Goal: Task Accomplishment & Management: Use online tool/utility

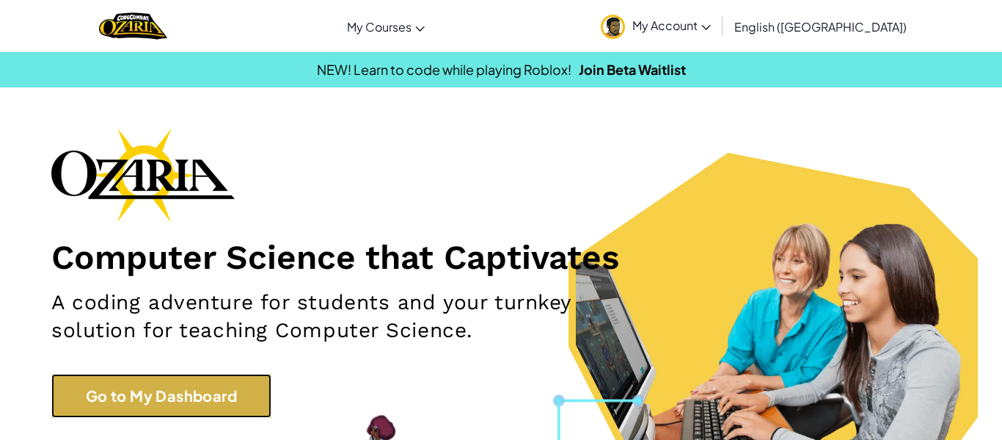
click at [195, 403] on link "Go to My Dashboard" at bounding box center [161, 395] width 220 height 44
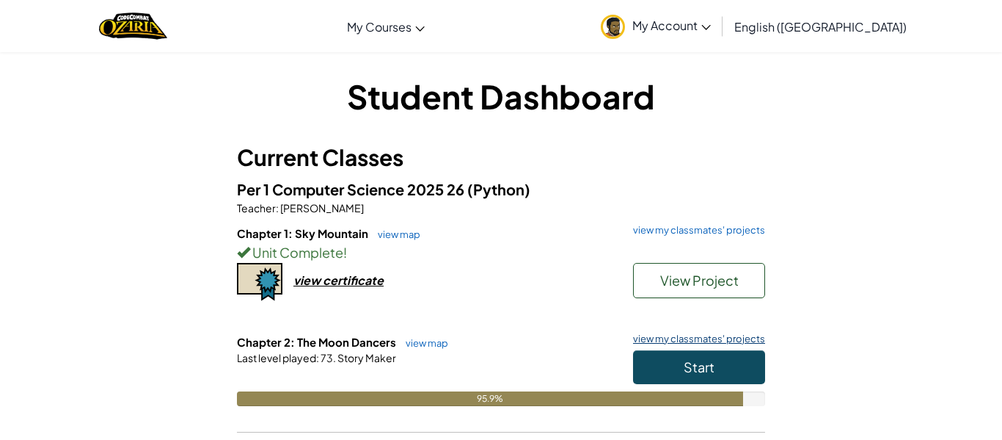
click at [676, 335] on link "view my classmates' projects" at bounding box center [695, 339] width 139 height 10
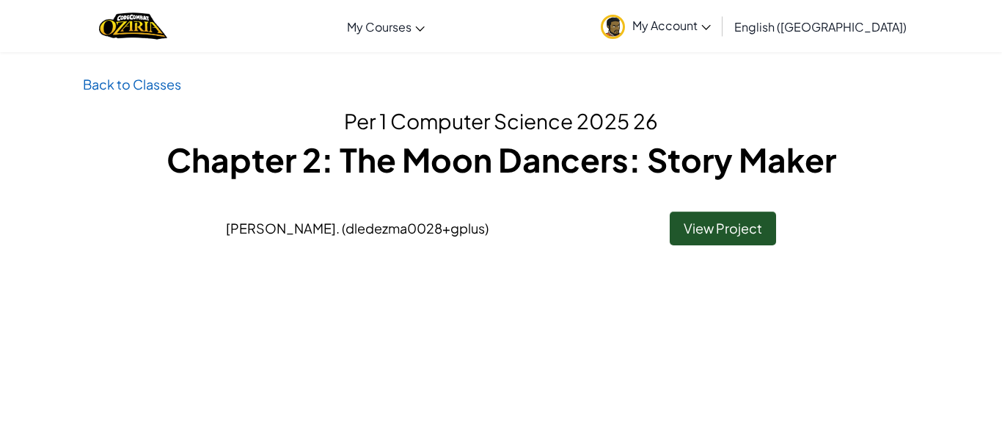
click at [566, 145] on h1 "Chapter 2: The Moon Dancers: Story Maker" at bounding box center [501, 158] width 837 height 45
click at [116, 84] on link "Back to Classes" at bounding box center [132, 84] width 98 height 17
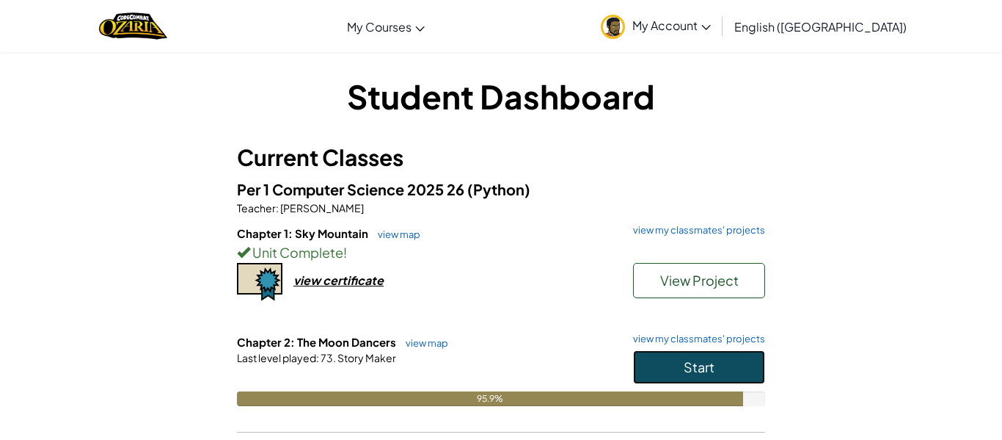
click at [691, 368] on span "Start" at bounding box center [699, 366] width 31 height 17
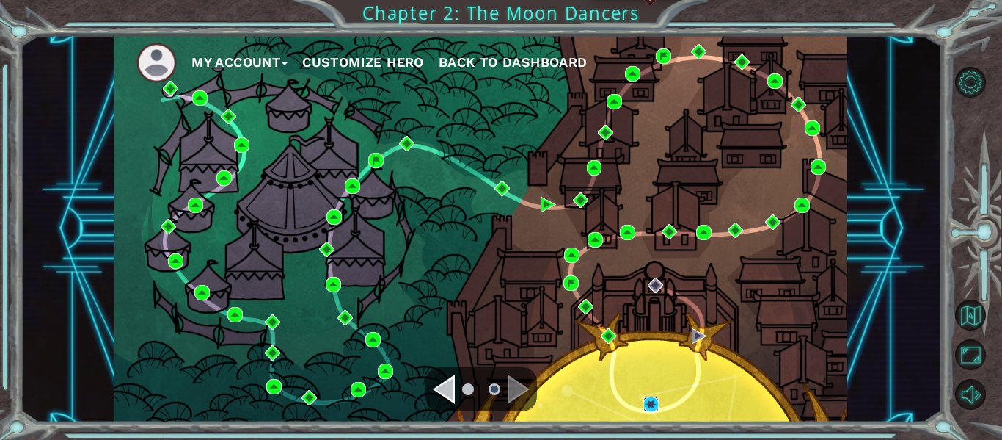
click at [651, 407] on img at bounding box center [651, 403] width 15 height 15
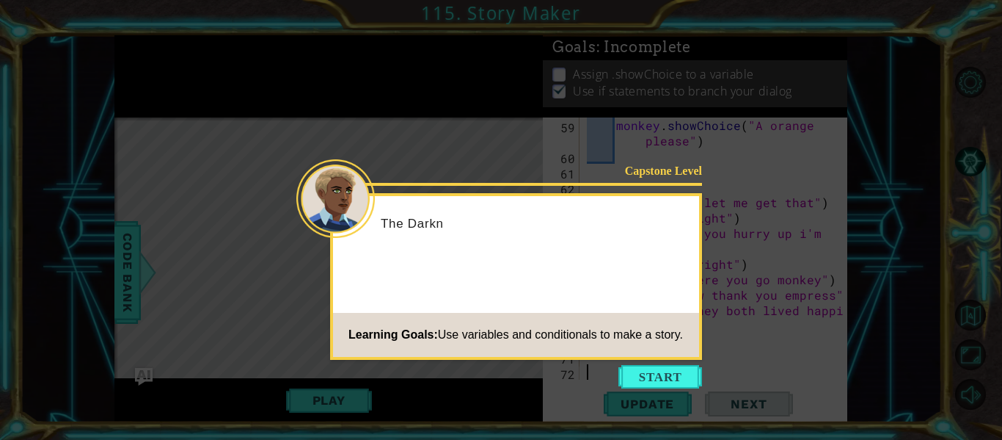
scroll to position [1171, 0]
click at [659, 377] on button "Start" at bounding box center [661, 376] width 84 height 23
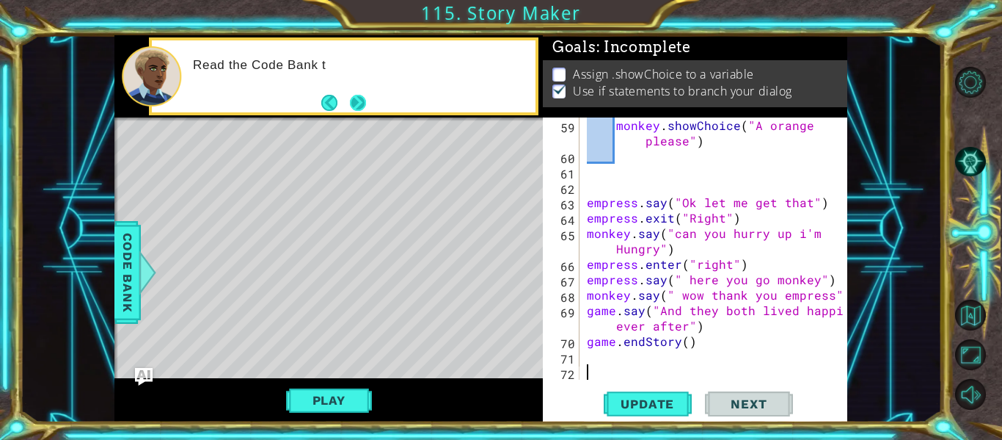
click at [359, 90] on button "Next" at bounding box center [358, 102] width 24 height 24
click at [359, 89] on div at bounding box center [359, 77] width 353 height 36
click at [359, 89] on div "U" at bounding box center [359, 76] width 353 height 52
click at [635, 353] on div "monkey . showChoice ( "A orange please" ) empress . say ( "Ok let me get that" …" at bounding box center [718, 271] width 268 height 308
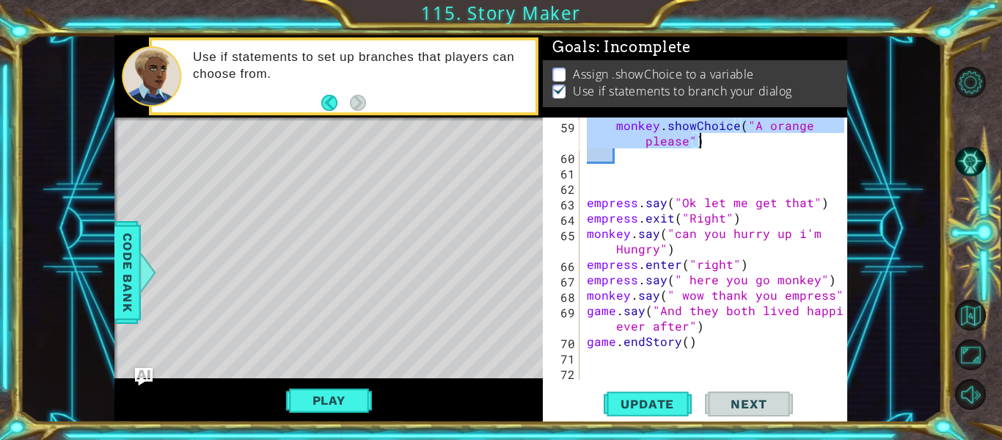
drag, startPoint x: 589, startPoint y: 280, endPoint x: 717, endPoint y: 145, distance: 185.8
click at [717, 145] on div "monkey . showChoice ( "A orange please" ) empress . say ( "Ok let me get that" …" at bounding box center [718, 271] width 268 height 308
type textarea "if choice == 2: monkey.showChoice("A orange please")"
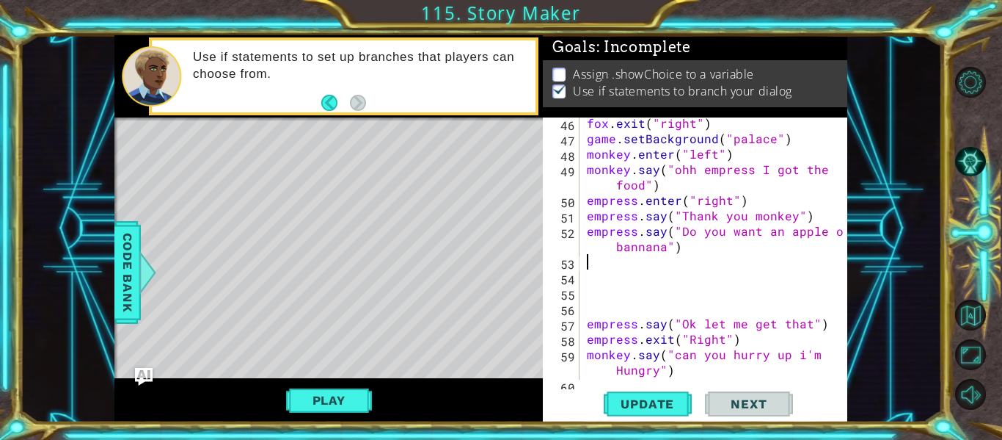
scroll to position [911, 0]
click at [597, 268] on div "fox . exit ( "right" ) game . setBackground ( "palace" ) monkey . enter ( "left…" at bounding box center [718, 261] width 268 height 293
type textarea "monkeychoice ="
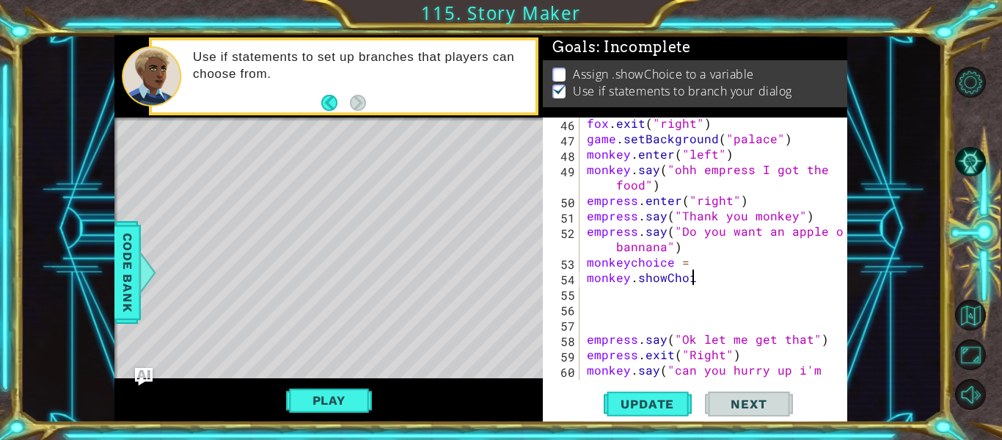
scroll to position [0, 7]
click at [637, 266] on div "fox . exit ( "right" ) game . setBackground ( "palace" ) monkey . enter ( "left…" at bounding box center [718, 269] width 268 height 308
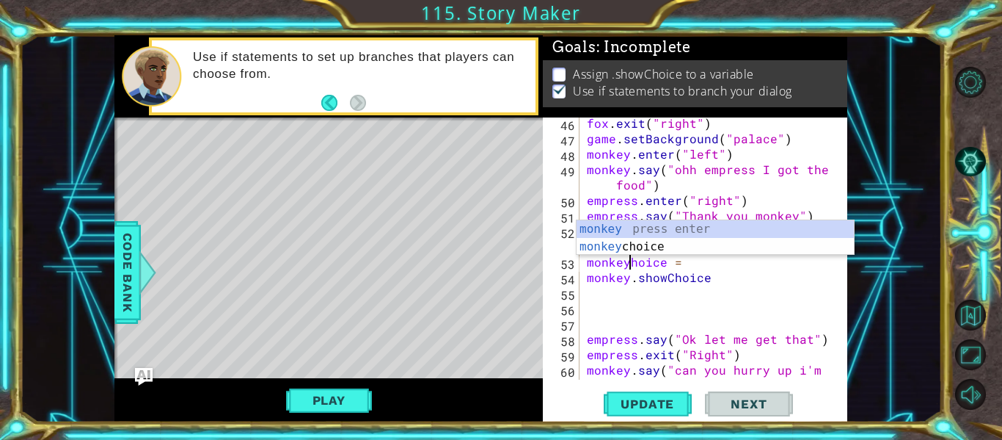
scroll to position [0, 4]
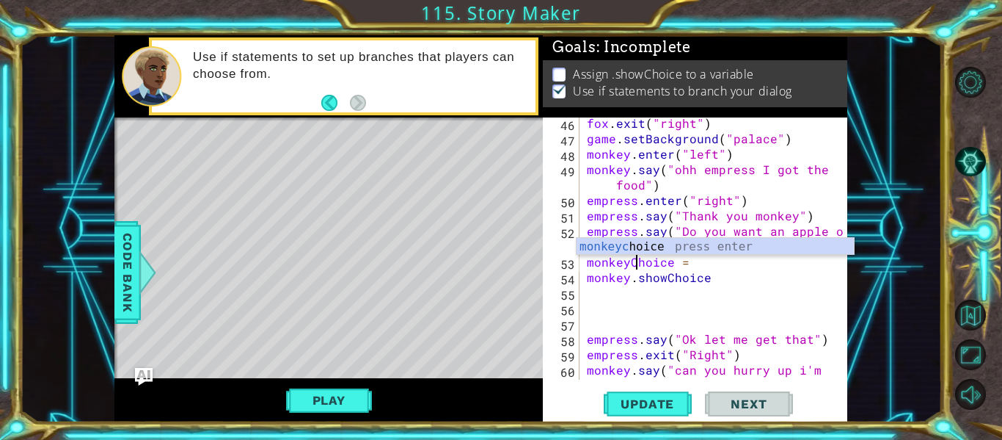
click at [726, 283] on div "fox . exit ( "right" ) game . setBackground ( "palace" ) monkey . enter ( "left…" at bounding box center [718, 269] width 268 height 308
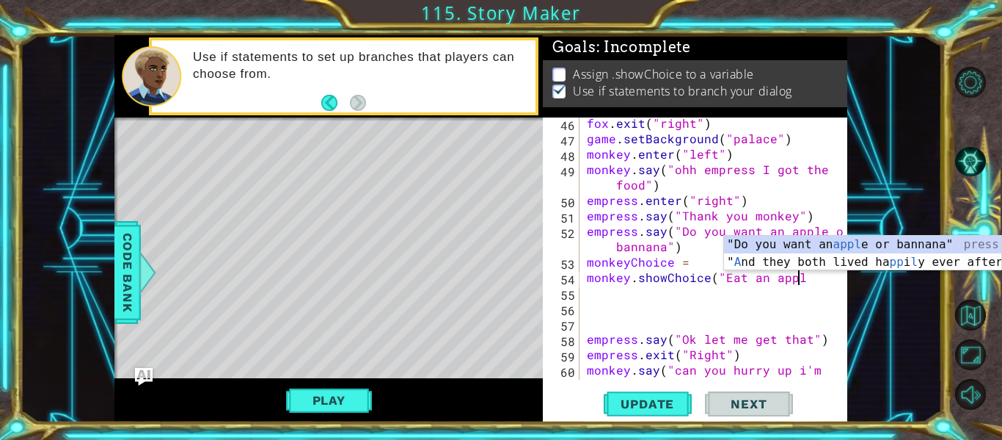
scroll to position [0, 13]
click at [746, 277] on div "fox . exit ( "right" ) game . setBackground ( "palace" ) monkey . enter ( "left…" at bounding box center [718, 269] width 268 height 308
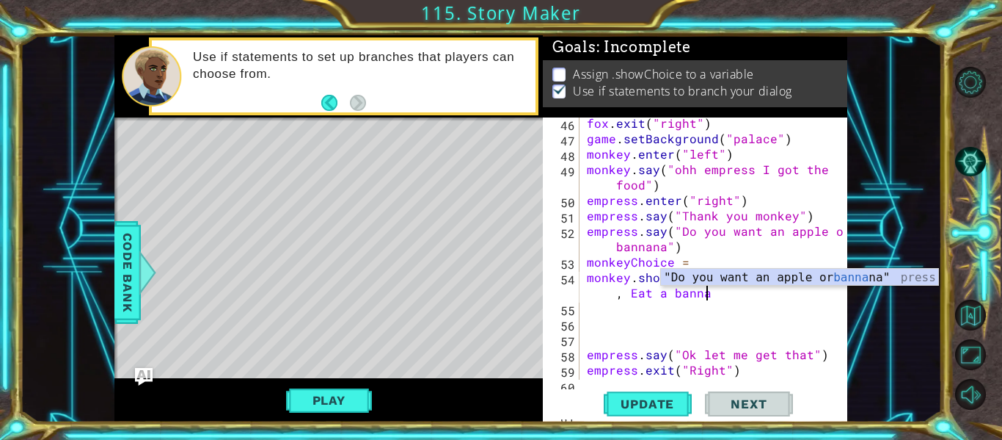
scroll to position [0, 22]
click at [629, 292] on div "fox . exit ( "right" ) game . setBackground ( "palace" ) monkey . enter ( "left…" at bounding box center [718, 269] width 268 height 308
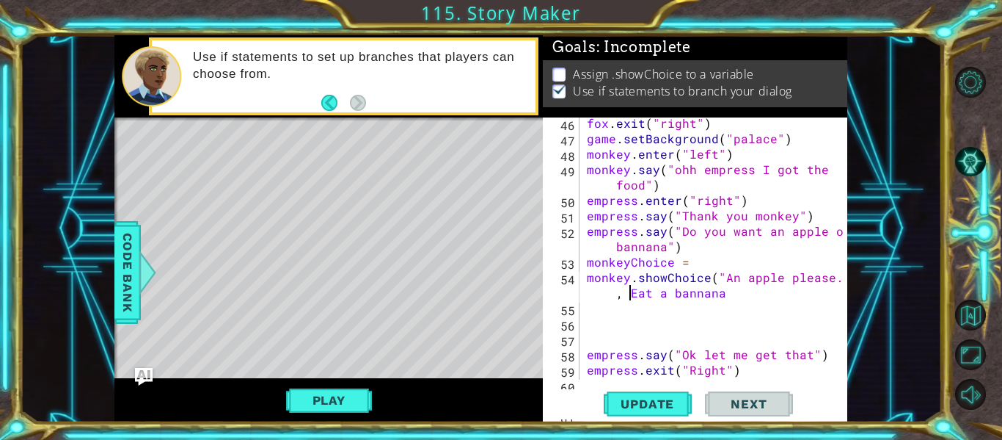
scroll to position [0, 18]
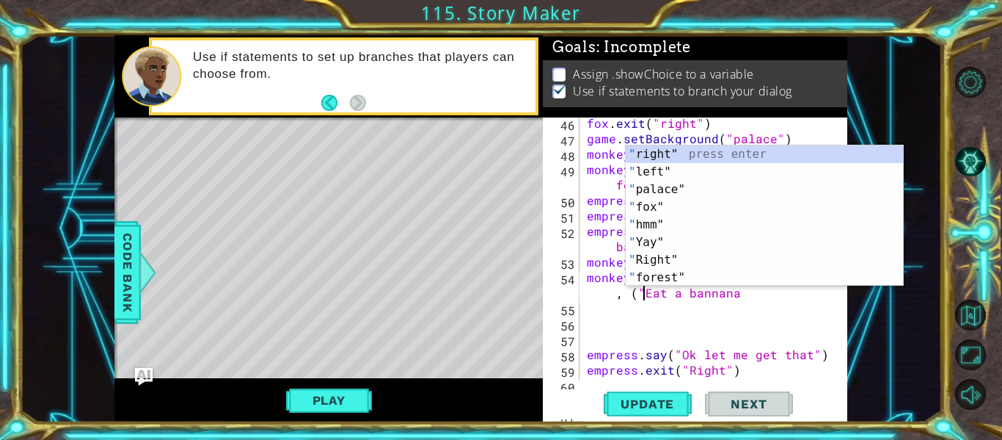
click at [733, 294] on div "fox . exit ( "right" ) game . setBackground ( "palace" ) monkey . enter ( "left…" at bounding box center [718, 269] width 268 height 308
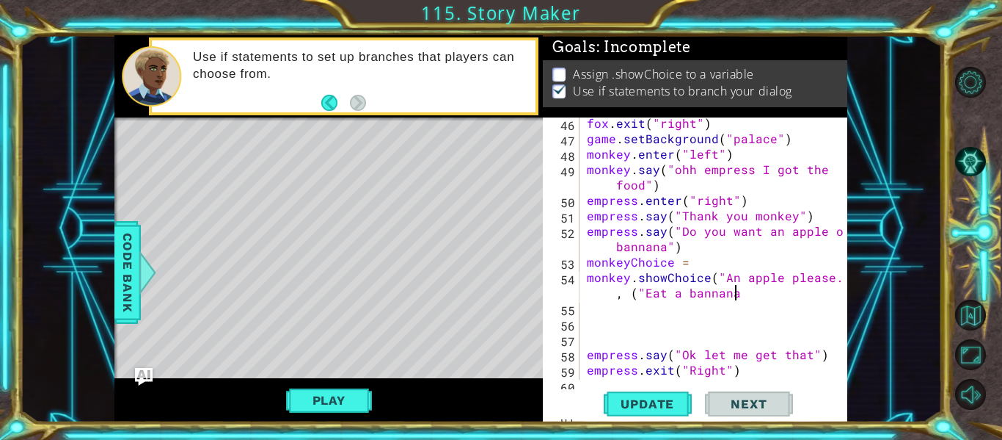
click at [669, 294] on div "fox . exit ( "right" ) game . setBackground ( "palace" ) monkey . enter ( "left…" at bounding box center [718, 269] width 268 height 308
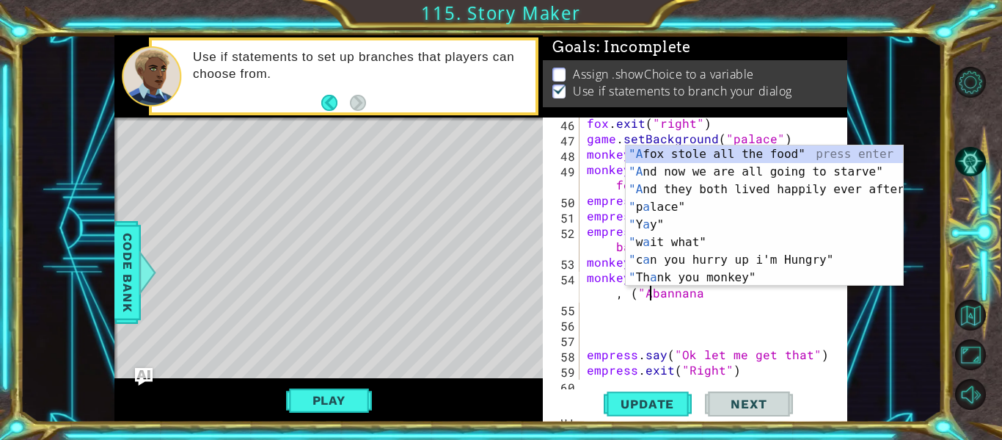
scroll to position [0, 19]
type textarea "monkey.showChoice("An apple please." , ("A bannana"
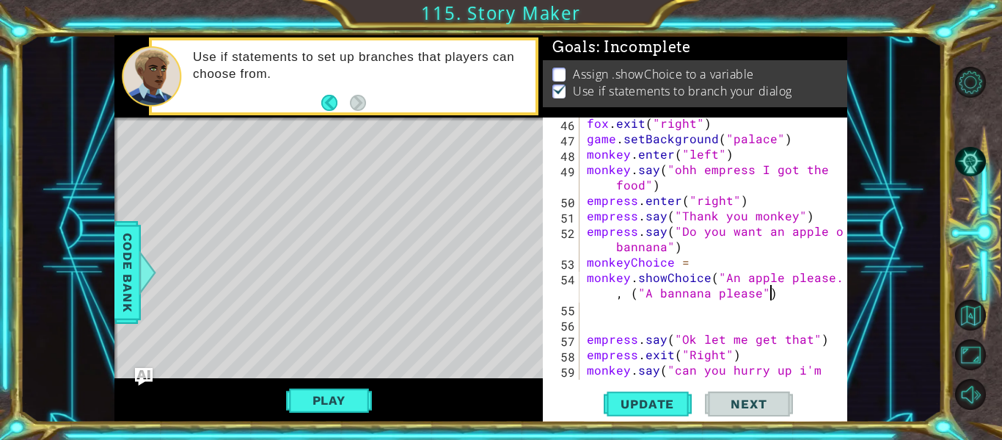
scroll to position [0, 26]
click at [634, 295] on div "fox . exit ( "right" ) game . setBackground ( "palace" ) monkey . enter ( "left…" at bounding box center [718, 269] width 268 height 308
click at [638, 413] on button "Update" at bounding box center [648, 404] width 88 height 30
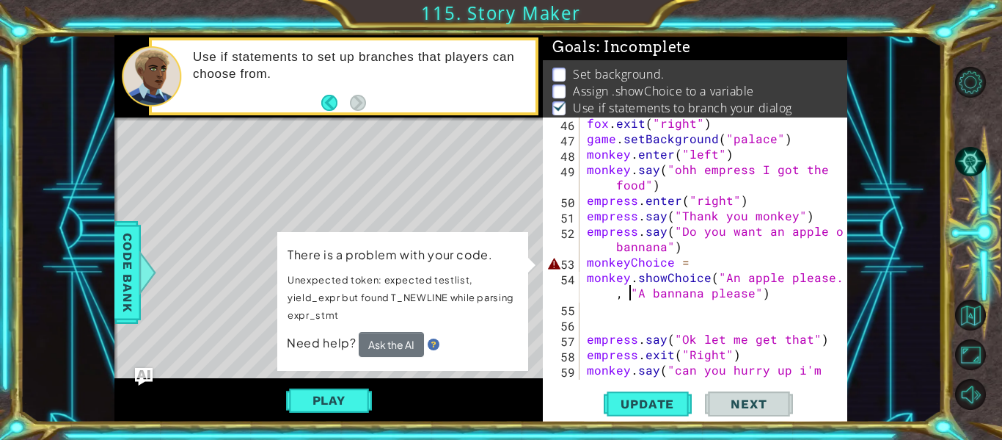
click at [629, 266] on div "fox . exit ( "right" ) game . setBackground ( "palace" ) monkey . enter ( "left…" at bounding box center [718, 269] width 268 height 308
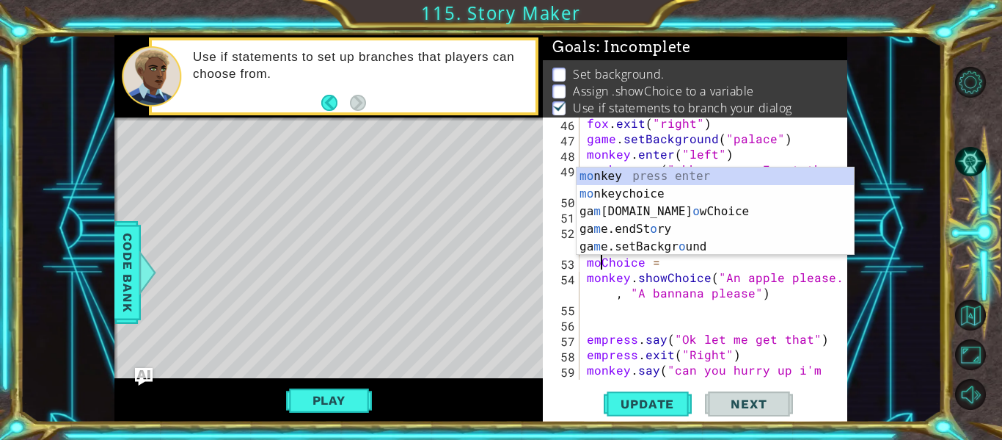
scroll to position [0, 3]
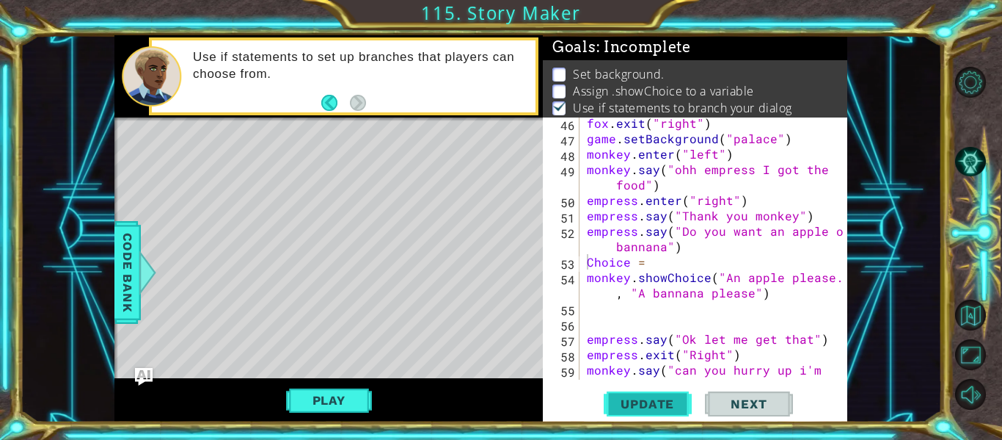
click at [671, 406] on span "Update" at bounding box center [647, 403] width 83 height 15
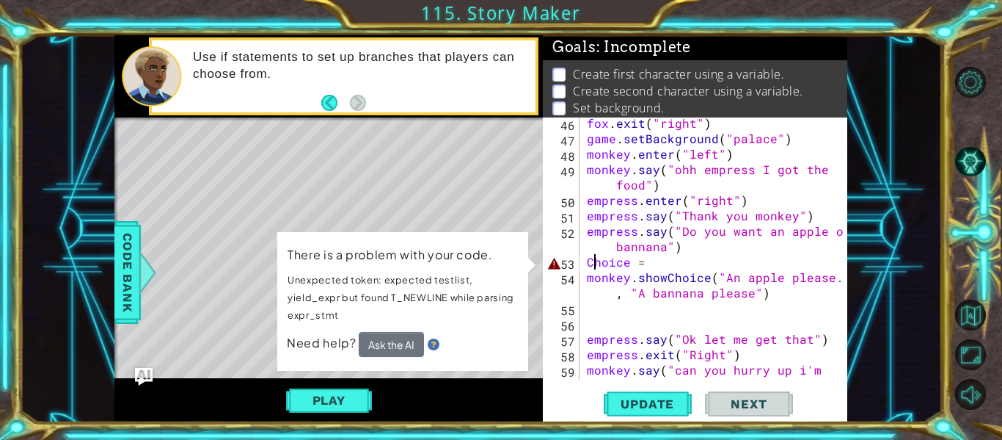
click at [592, 264] on div "fox . exit ( "right" ) game . setBackground ( "palace" ) monkey . enter ( "left…" at bounding box center [718, 269] width 268 height 308
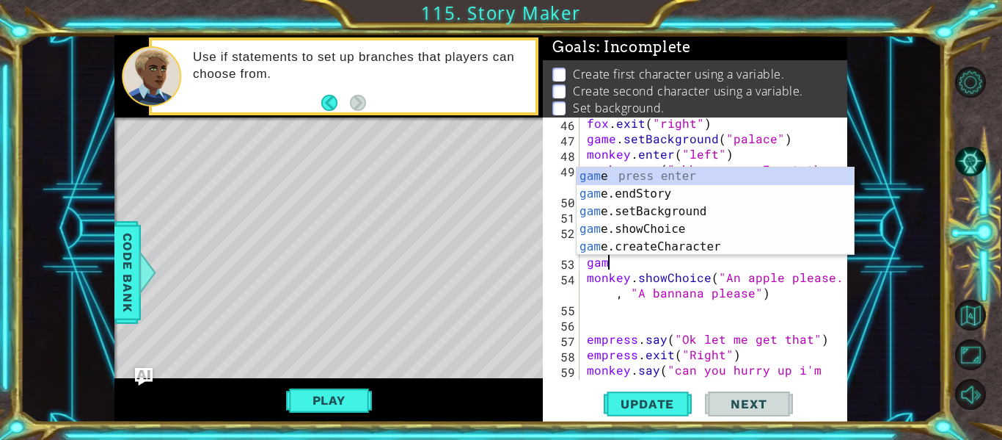
scroll to position [0, 0]
type textarea "g"
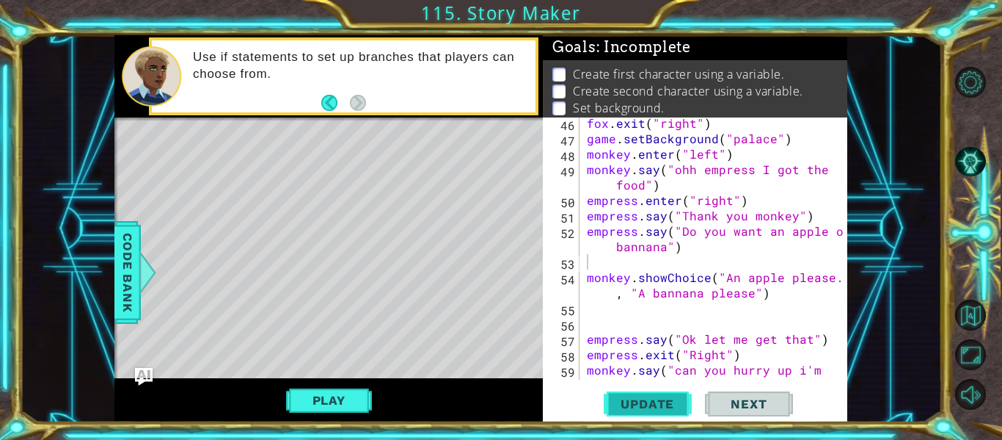
click at [667, 413] on button "Update" at bounding box center [648, 404] width 88 height 30
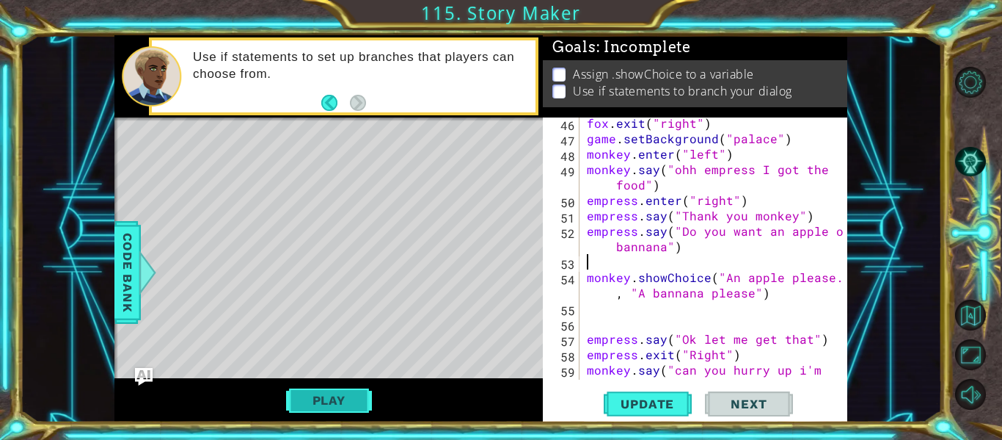
click at [306, 398] on button "Play" at bounding box center [329, 400] width 86 height 28
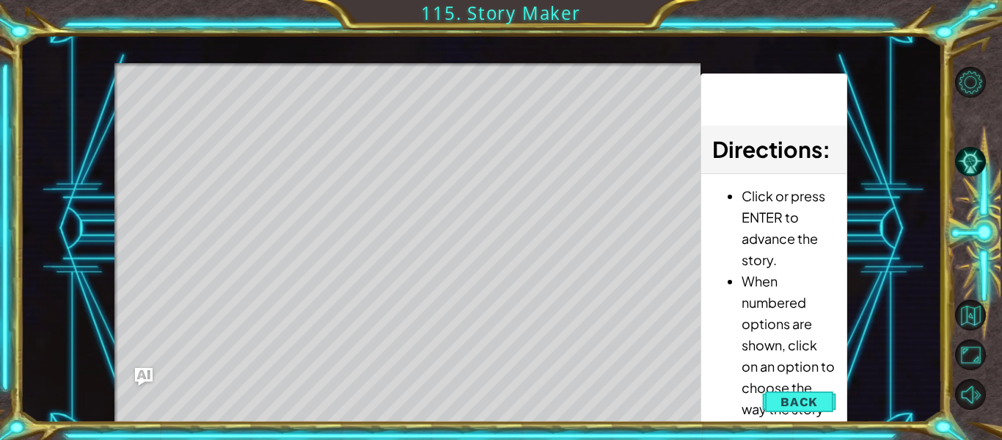
click at [339, 131] on div "Level Map" at bounding box center [453, 279] width 678 height 432
click at [392, 208] on div "Level Map" at bounding box center [453, 279] width 678 height 432
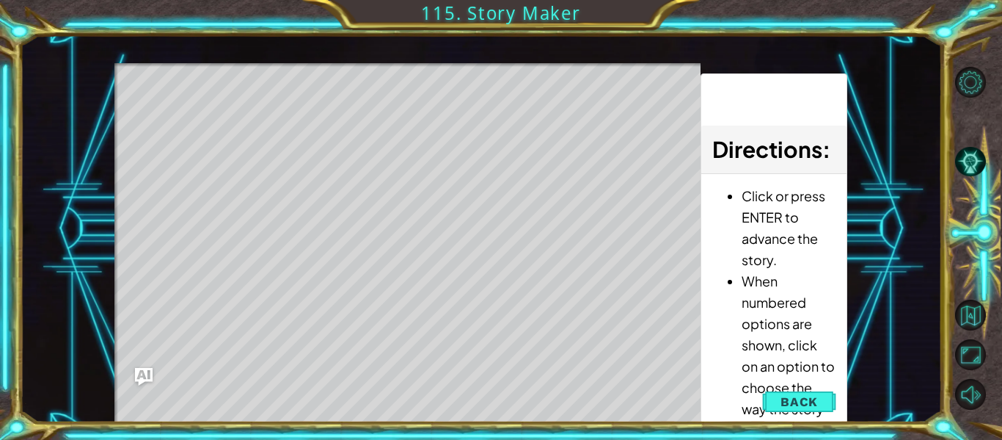
click at [392, 208] on div "Level Map" at bounding box center [453, 279] width 678 height 432
click at [811, 403] on span "Back" at bounding box center [799, 401] width 37 height 15
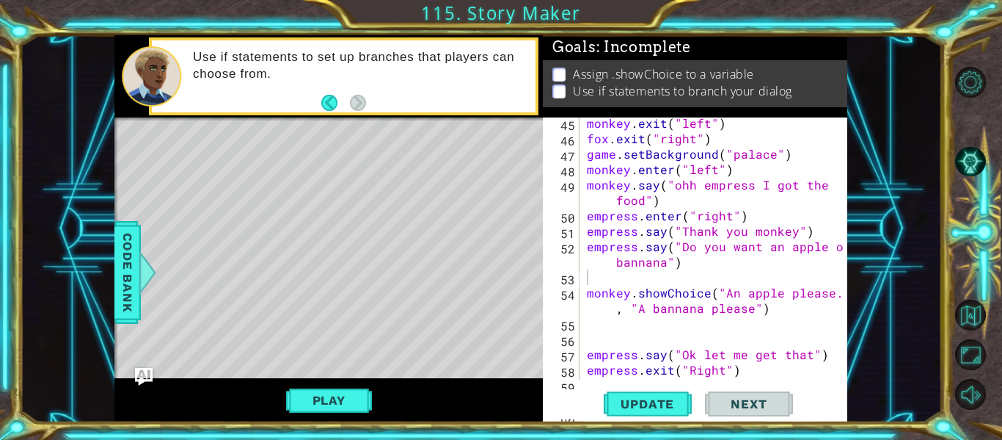
scroll to position [891, 0]
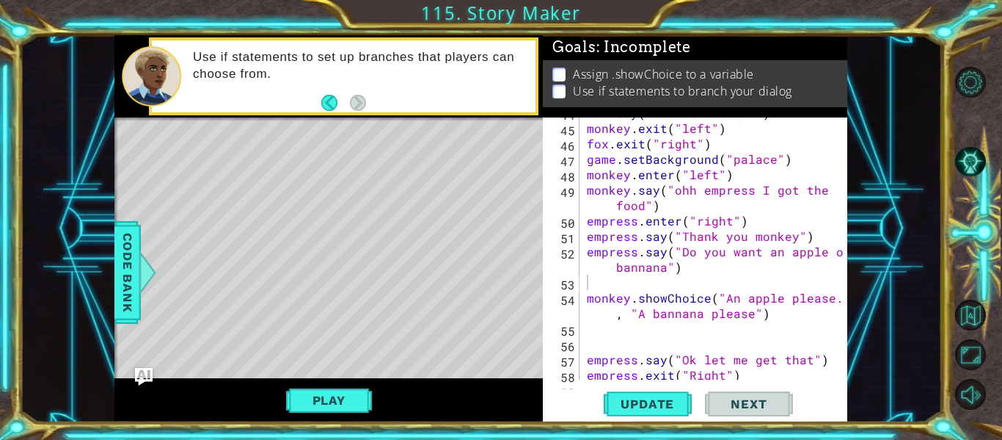
click at [686, 338] on div "fox . say ( "Noooooooooooo!" ) monkey . exit ( "left" ) fox . exit ( "right" ) …" at bounding box center [718, 251] width 268 height 293
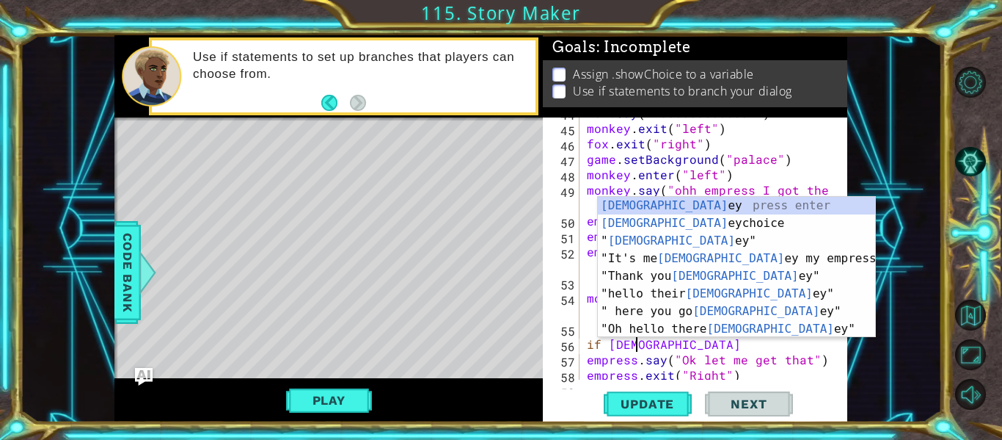
scroll to position [0, 3]
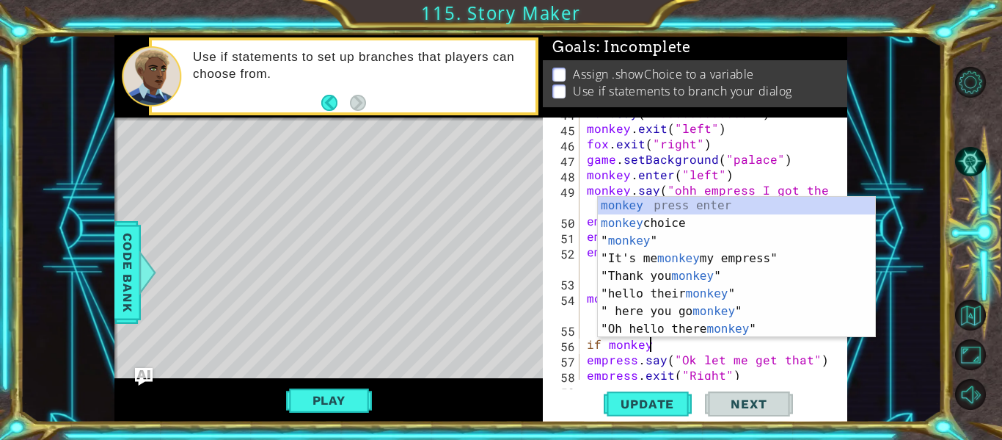
click at [502, 262] on div "Level Map" at bounding box center [453, 333] width 678 height 432
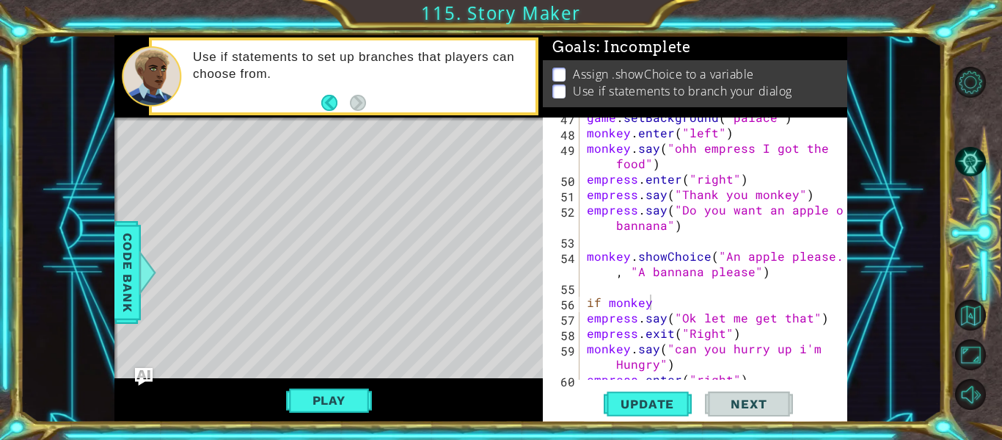
scroll to position [933, 0]
click at [585, 255] on div "game . setBackground ( "palace" ) monkey . enter ( "left" ) monkey . say ( "ohh…" at bounding box center [718, 255] width 268 height 293
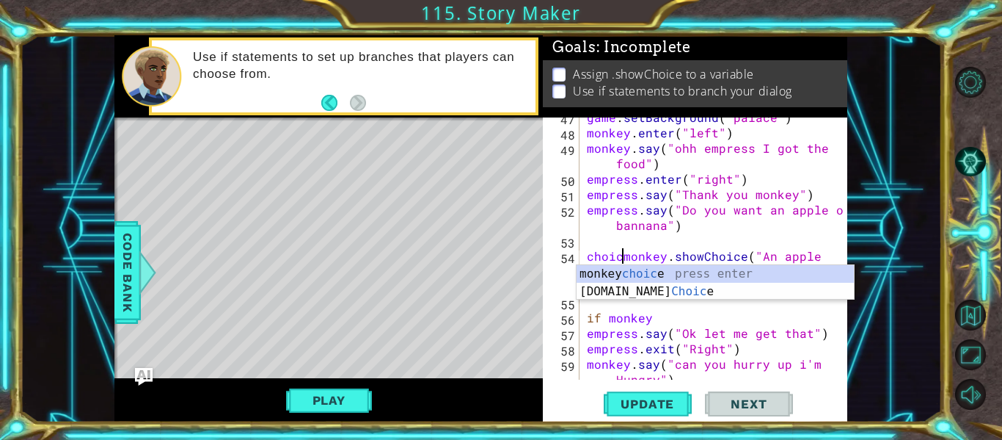
scroll to position [0, 3]
click at [845, 393] on div "Update Next" at bounding box center [698, 404] width 305 height 30
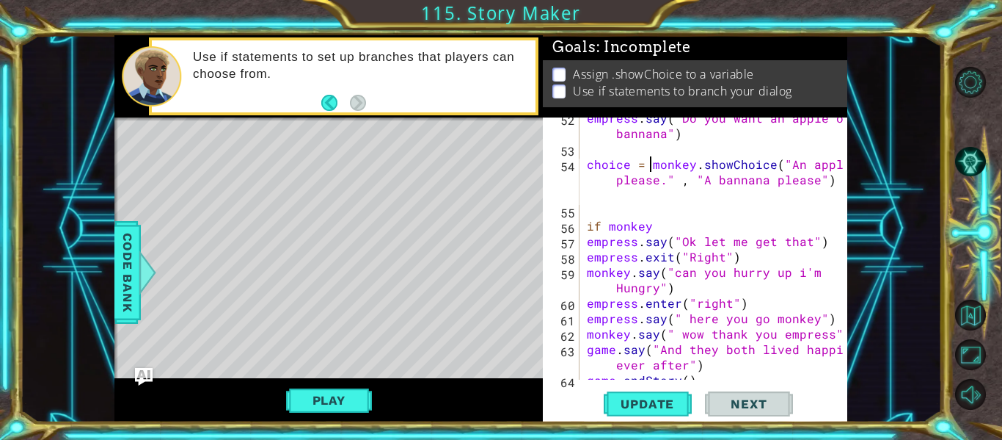
scroll to position [1022, 0]
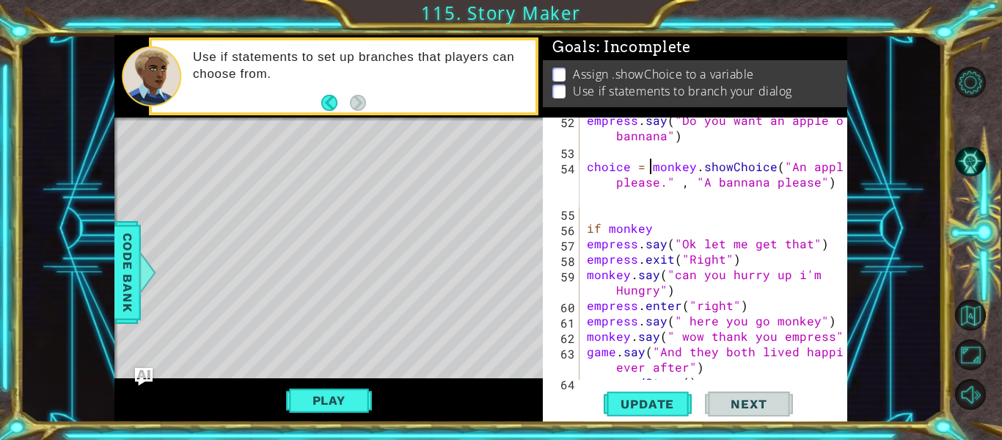
click at [654, 230] on div "empress . say ( "Do you want an apple or bannana" ) choice = monkey . showChoic…" at bounding box center [718, 266] width 268 height 308
type textarea "if choice == 1:"
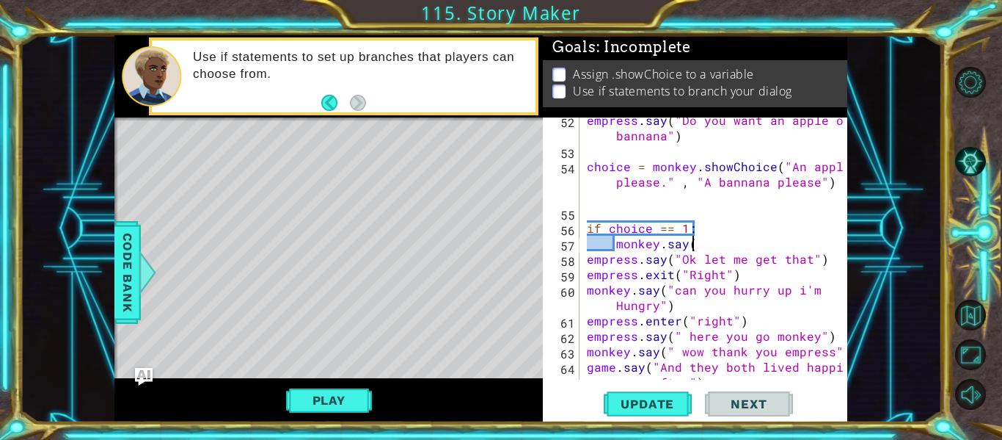
scroll to position [0, 6]
click at [484, 257] on div "Level Map" at bounding box center [453, 333] width 678 height 432
click at [714, 249] on div "empress . say ( "Do you want an apple or bannana" ) choice = monkey . showChoic…" at bounding box center [718, 274] width 268 height 324
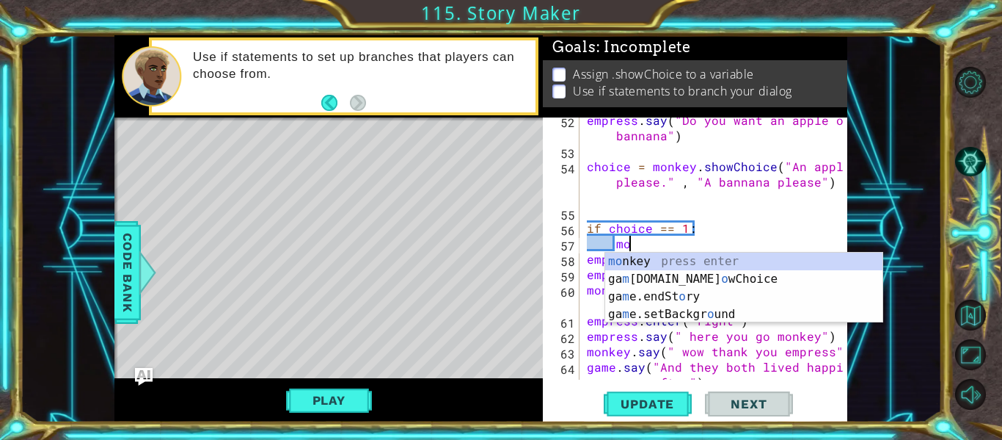
type textarea "m"
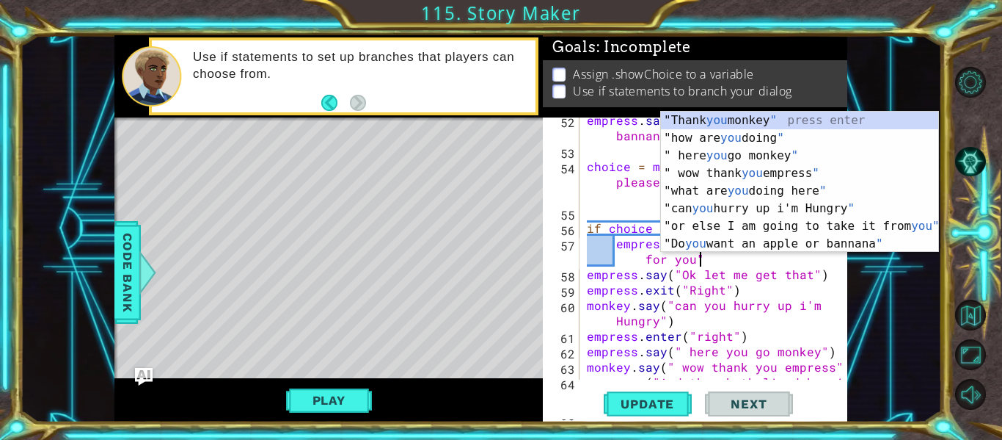
scroll to position [0, 19]
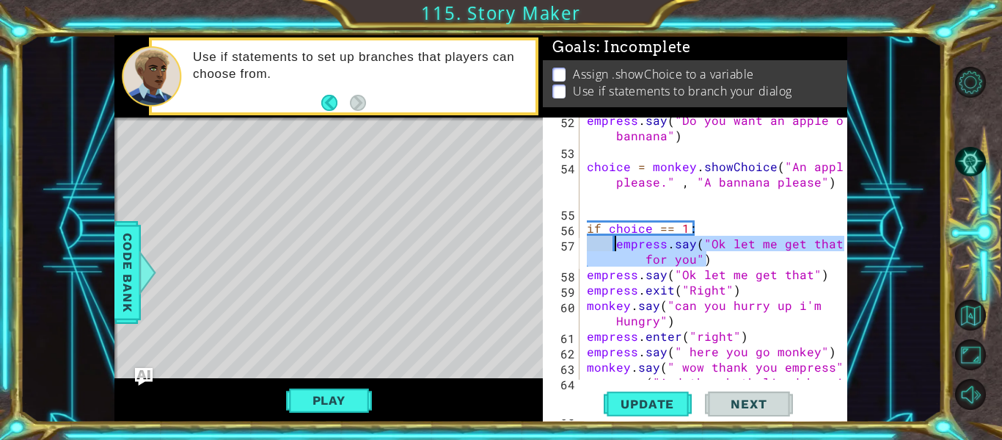
drag, startPoint x: 724, startPoint y: 263, endPoint x: 616, endPoint y: 248, distance: 108.9
click at [616, 248] on div "empress . say ( "Do you want an apple or bannana" ) choice = monkey . showChoic…" at bounding box center [718, 274] width 268 height 324
type textarea "empress.say("Ok let me get that for you")"
click at [723, 263] on div "empress . say ( "Do you want an apple or bannana" ) choice = monkey . showChoic…" at bounding box center [714, 248] width 260 height 262
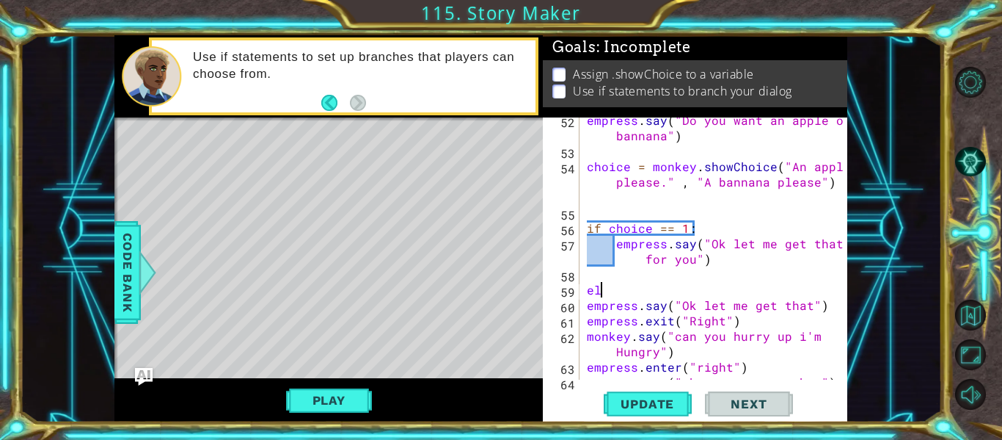
scroll to position [0, 1]
type textarea "else:"
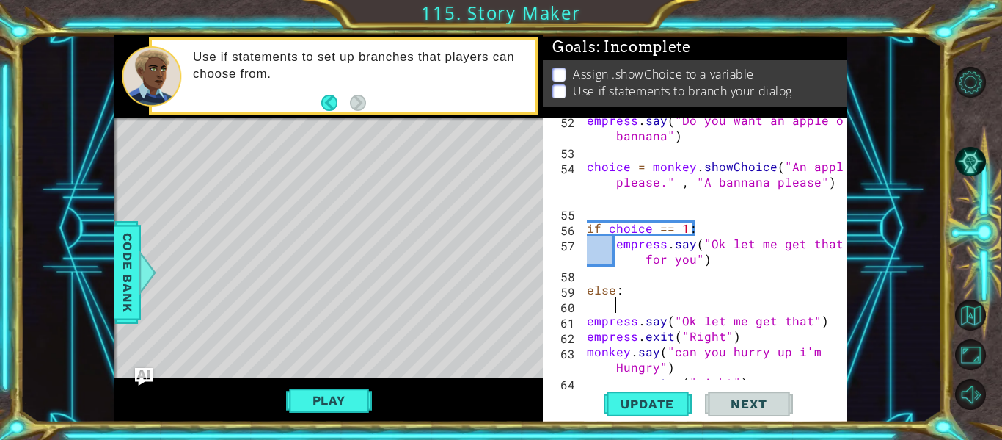
paste textarea "empress.say("Ok let me get that for you")"
type textarea "empress.say("Ok let me get that for you")"
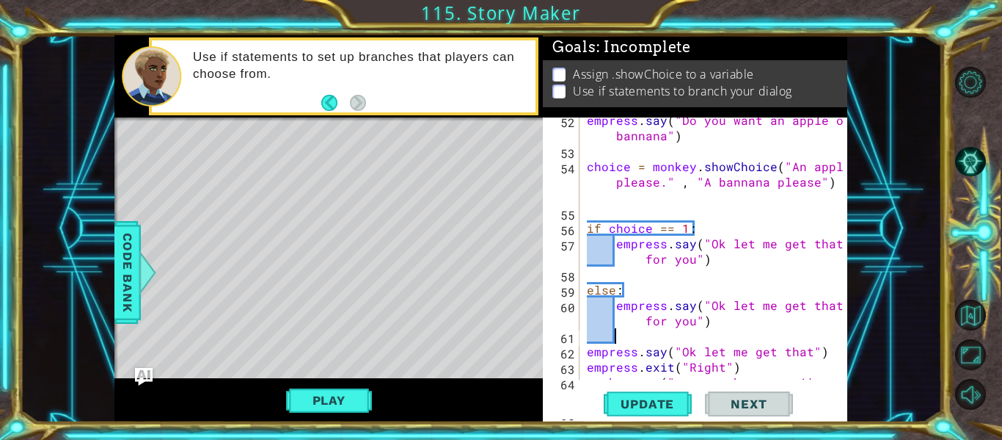
scroll to position [0, 2]
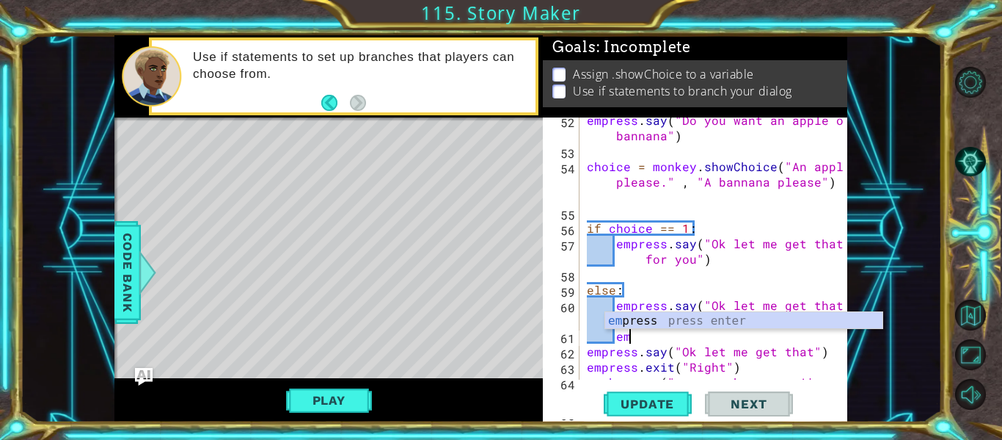
type textarea "e"
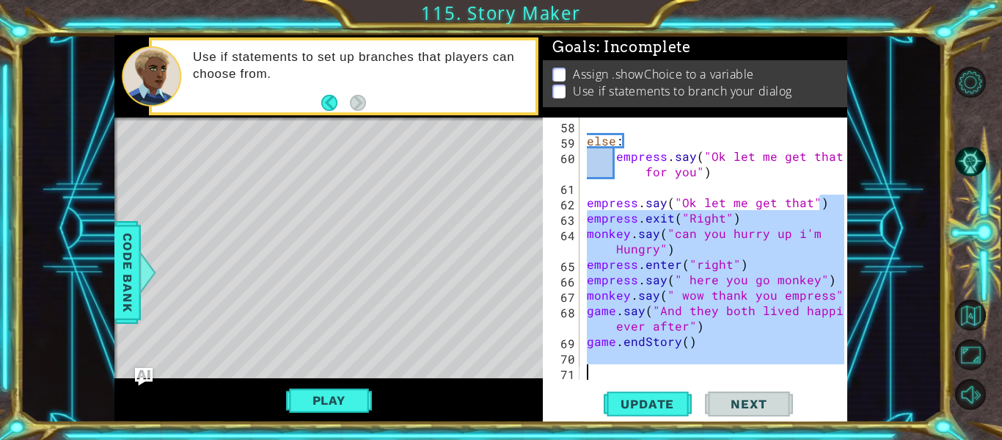
scroll to position [1171, 0]
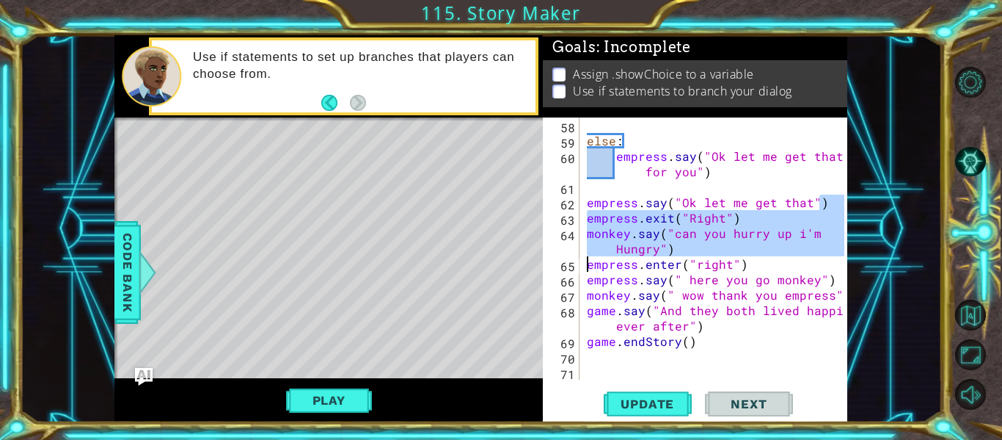
drag, startPoint x: 834, startPoint y: 355, endPoint x: 567, endPoint y: 227, distance: 296.0
click at [567, 227] on div "58 59 60 61 62 63 64 65 66 67 68 69 70 71 else : empress . say ( "Ok let me get…" at bounding box center [694, 248] width 302 height 262
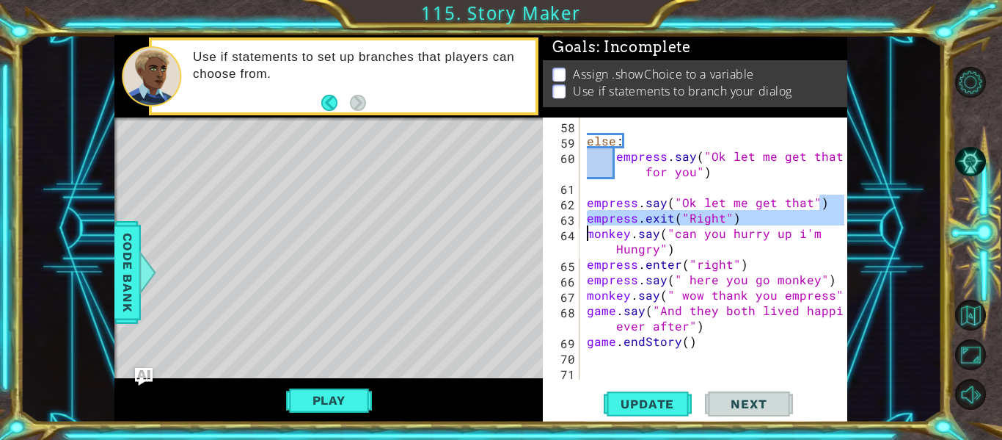
click at [584, 201] on div "else : empress . say ( "Ok let me get that for you" ) empress . say ( "Ok let m…" at bounding box center [718, 263] width 268 height 293
type textarea "empress.say("Ok let me get that")"
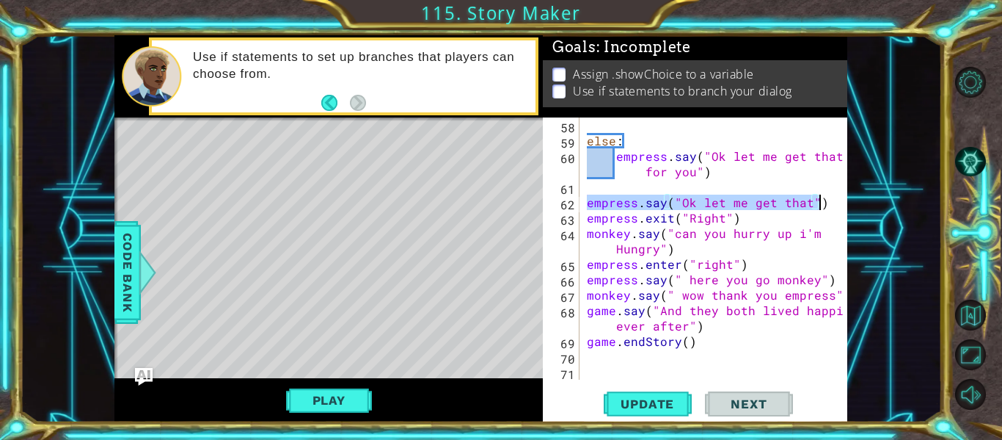
drag, startPoint x: 584, startPoint y: 201, endPoint x: 823, endPoint y: 208, distance: 238.6
click at [823, 208] on div "else : empress . say ( "Ok let me get that for you" ) empress . say ( "Ok let m…" at bounding box center [718, 263] width 268 height 293
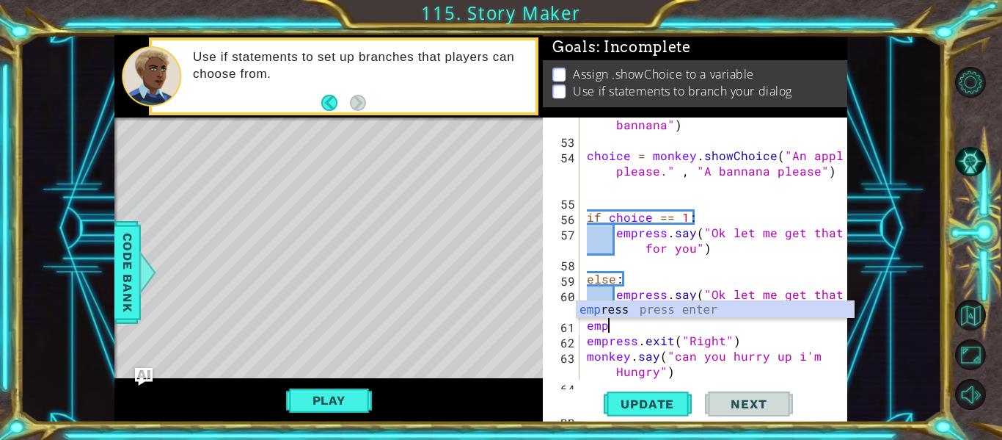
scroll to position [0, 0]
type textarea "e"
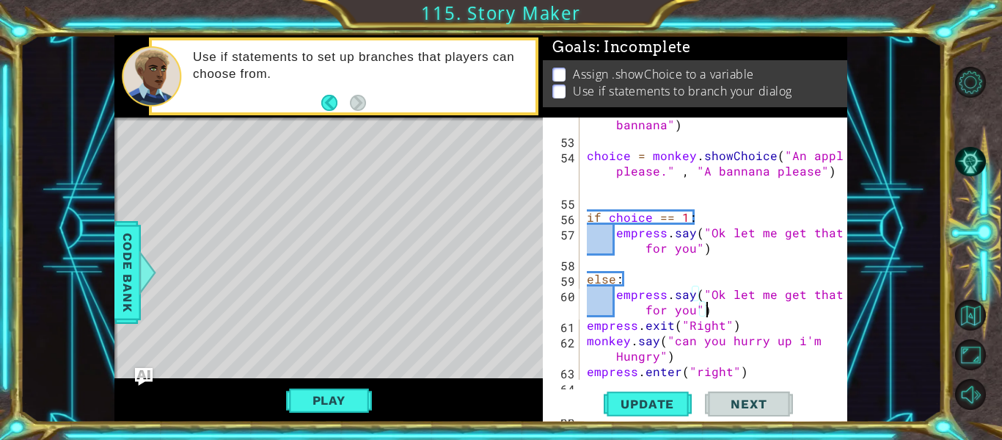
click at [741, 324] on div "empress . say ( "Do you want an apple or bannana" ) choice = monkey . showChoic…" at bounding box center [718, 255] width 268 height 308
type textarea "empress.exit("Right")"
click at [587, 195] on div "empress . say ( "Do you want an apple or bannana" ) choice = monkey . showChoic…" at bounding box center [718, 255] width 268 height 308
drag, startPoint x: 587, startPoint y: 212, endPoint x: 702, endPoint y: 214, distance: 115.2
click at [702, 214] on div "empress . say ( "Do you want an apple or bannana" ) choice = monkey . showChoic…" at bounding box center [718, 255] width 268 height 308
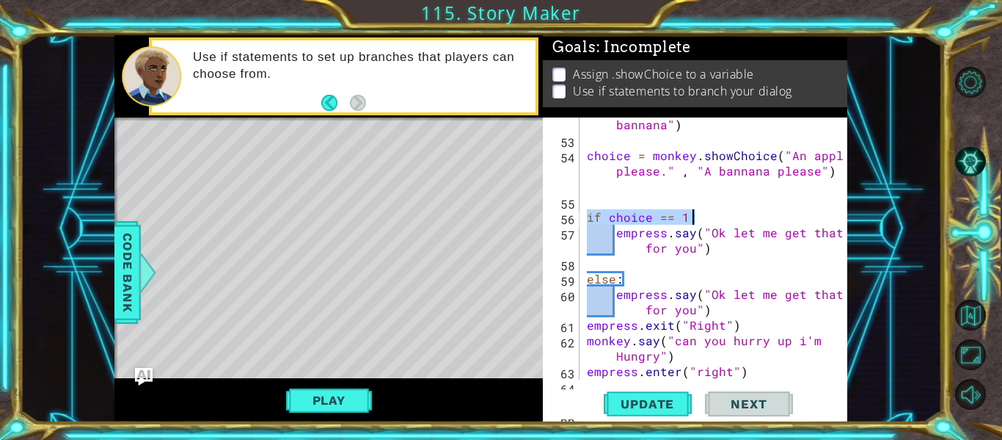
type textarea "if choice == 1:"
click at [589, 199] on div "empress . say ( "Do you want an apple or bannana" ) choice = monkey . showChoic…" at bounding box center [718, 255] width 268 height 308
paste textarea "if choice == 1:"
type textarea "if choice == 1:"
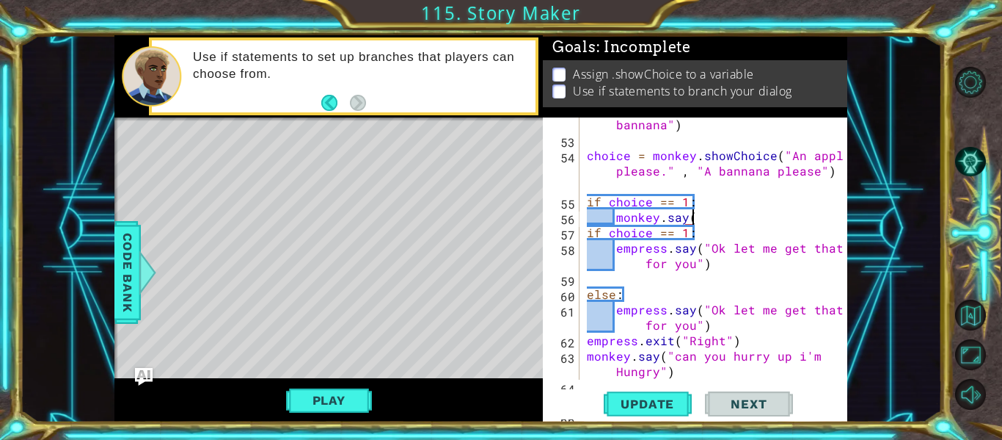
scroll to position [0, 7]
type textarea "monkey.say("A bannana please")"
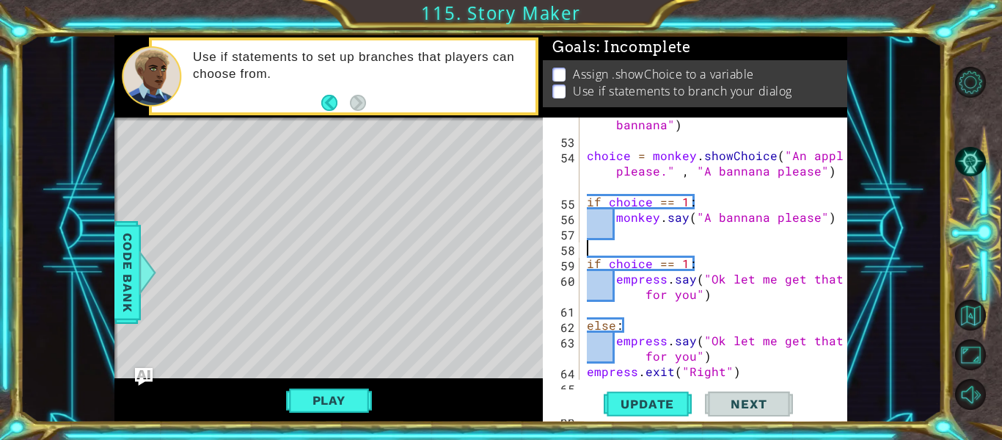
scroll to position [0, 0]
type textarea "o"
type textarea "if choice == 2:"
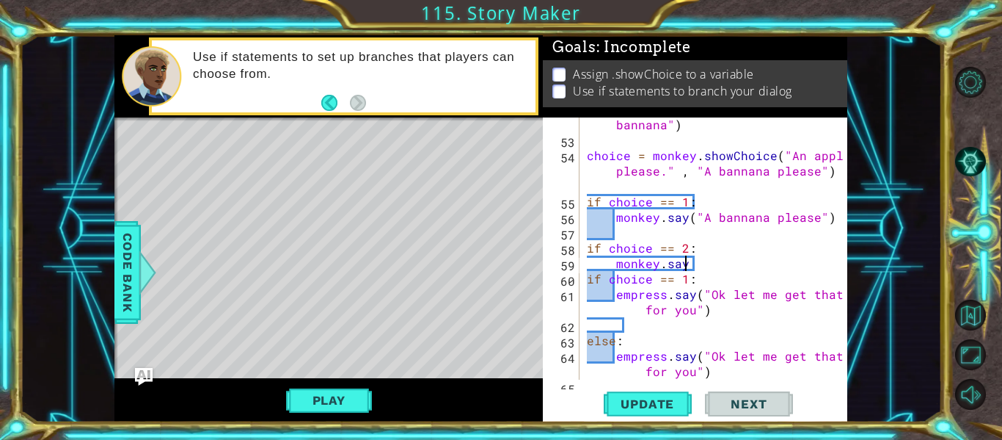
click at [783, 155] on div "empress . say ( "Do you want an apple or bannana" ) choice = monkey . showChoic…" at bounding box center [718, 255] width 268 height 308
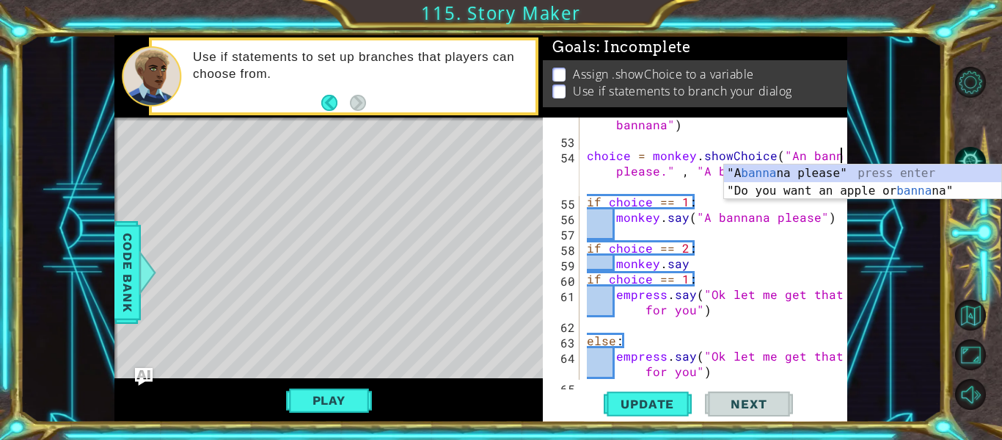
scroll to position [0, 17]
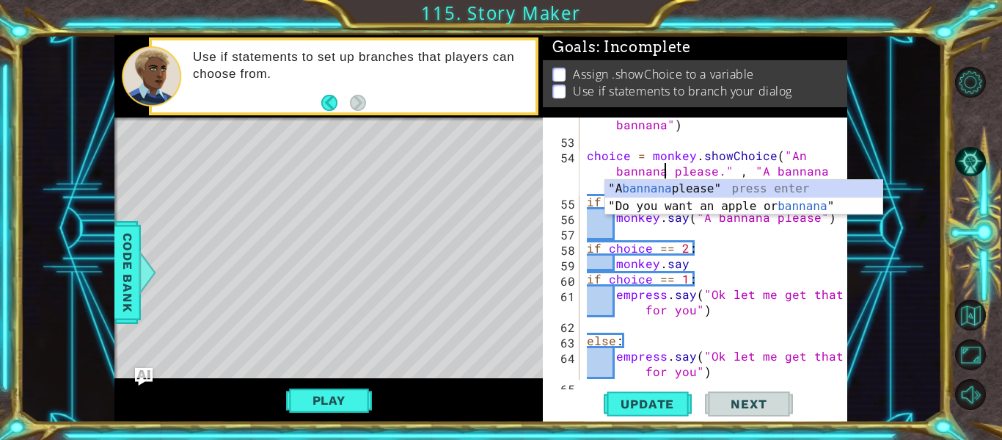
click at [820, 172] on div "empress . say ( "Do you want an apple or bannana" ) choice = monkey . showChoic…" at bounding box center [718, 255] width 268 height 308
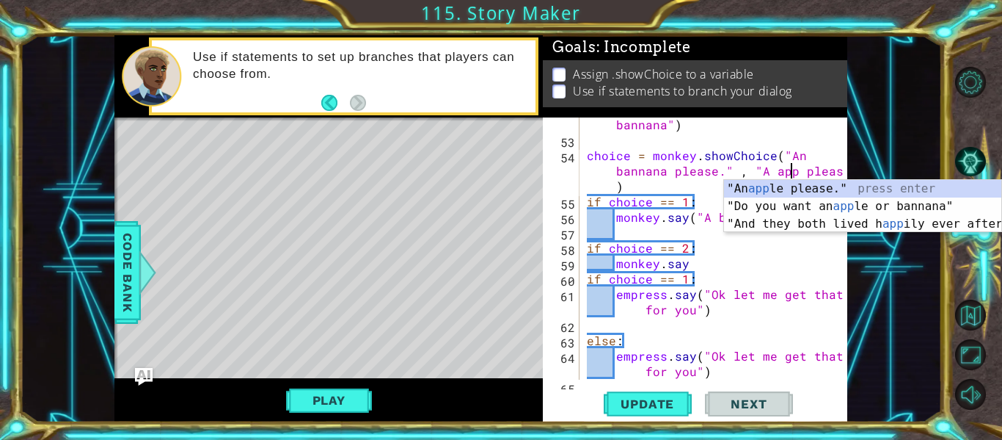
scroll to position [0, 26]
click at [638, 246] on div "empress . say ( "Do you want an apple or bannana" ) choice = monkey . showChoic…" at bounding box center [718, 255] width 268 height 308
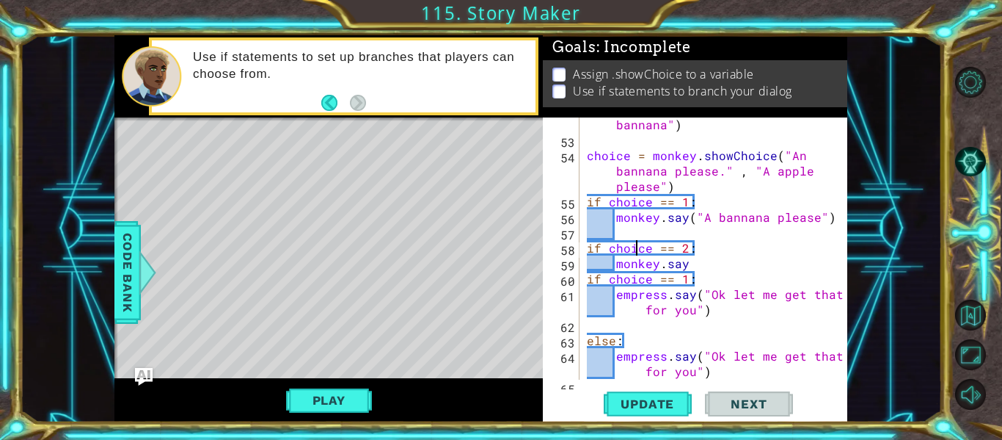
scroll to position [0, 6]
click at [701, 264] on div "empress . say ( "Do you want an apple or bannana" ) choice = monkey . showChoic…" at bounding box center [718, 255] width 268 height 308
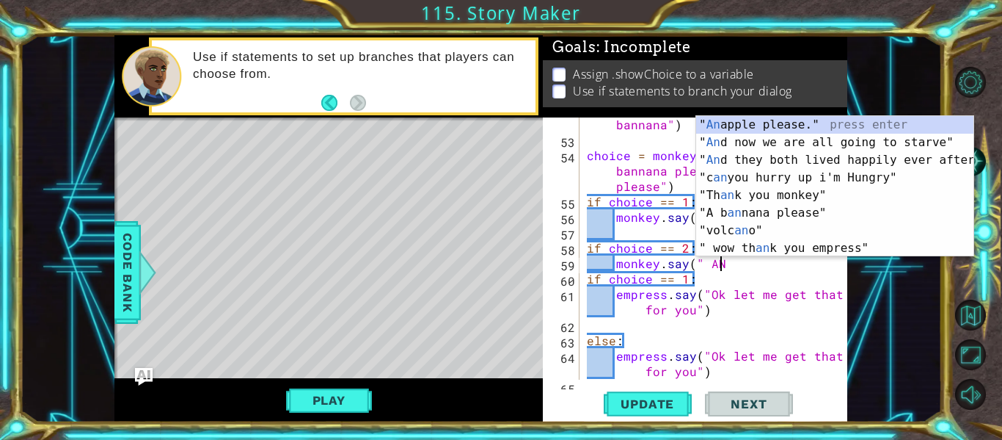
scroll to position [0, 7]
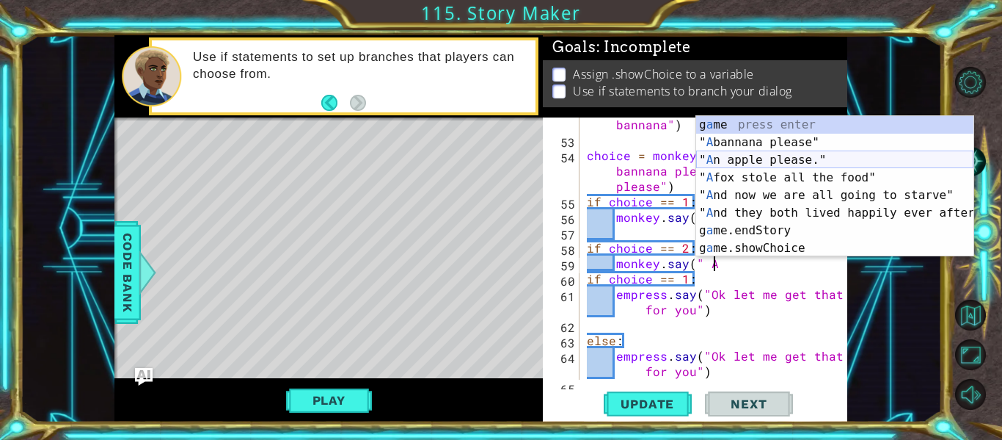
click at [751, 163] on div "g a me press enter " A bannana please" press enter " A n apple please." press e…" at bounding box center [834, 204] width 277 height 176
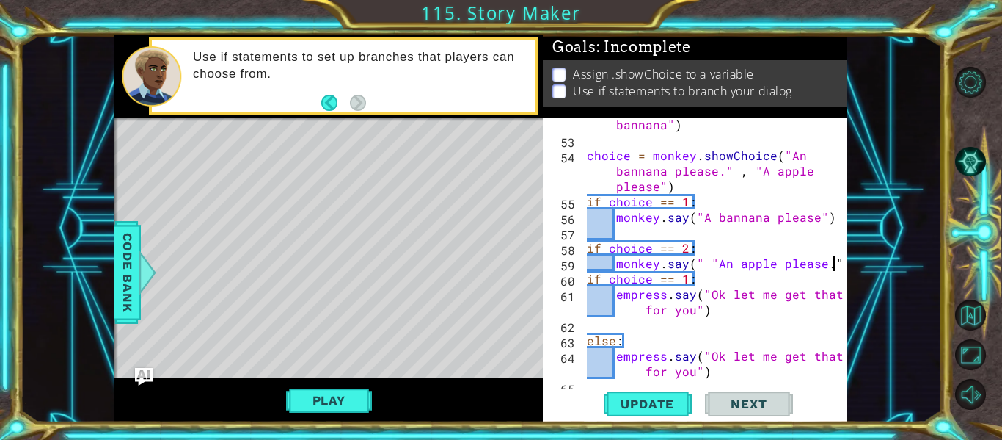
click at [715, 264] on div "empress . say ( "Do you want an apple or bannana" ) choice = monkey . showChoic…" at bounding box center [718, 255] width 268 height 308
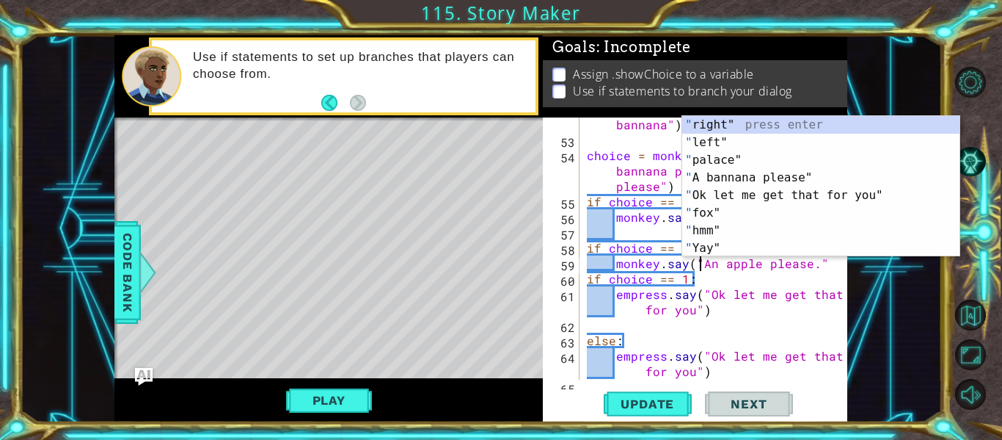
click at [820, 266] on div "empress . say ( "Do you want an apple or bannana" ) choice = monkey . showChoic…" at bounding box center [718, 255] width 268 height 308
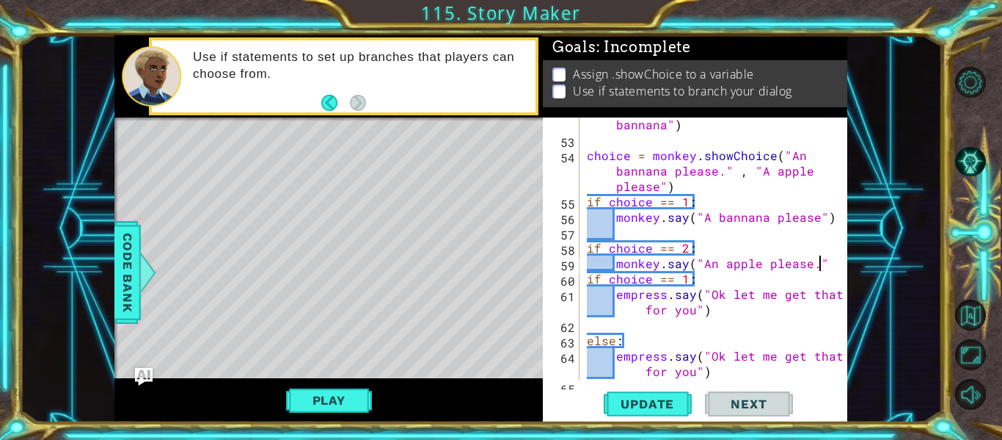
scroll to position [0, 14]
type textarea "monkey.say("An apple please")"
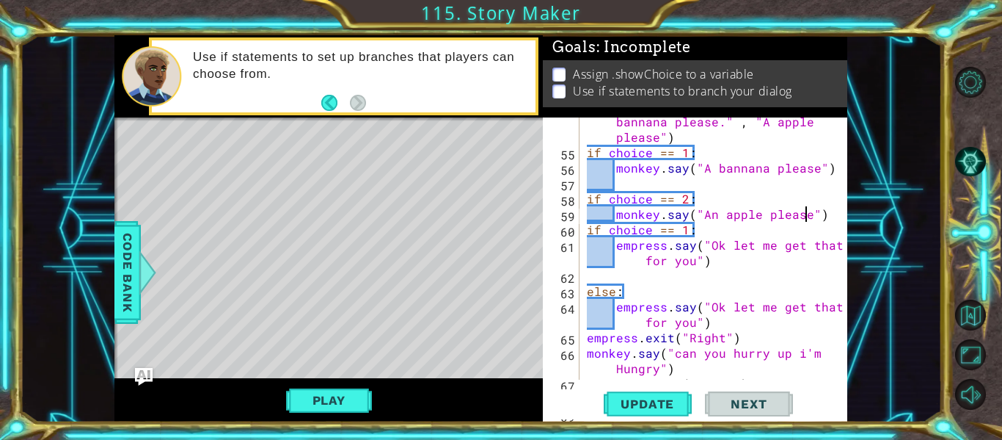
scroll to position [1088, 0]
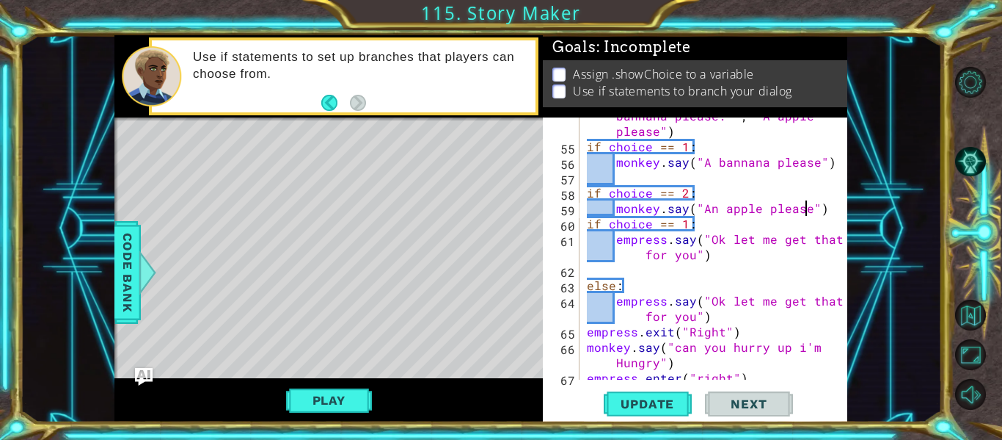
click at [822, 208] on div "choice = monkey . showChoice ( "An bannana please." , "A apple please" ) if cho…" at bounding box center [718, 254] width 268 height 324
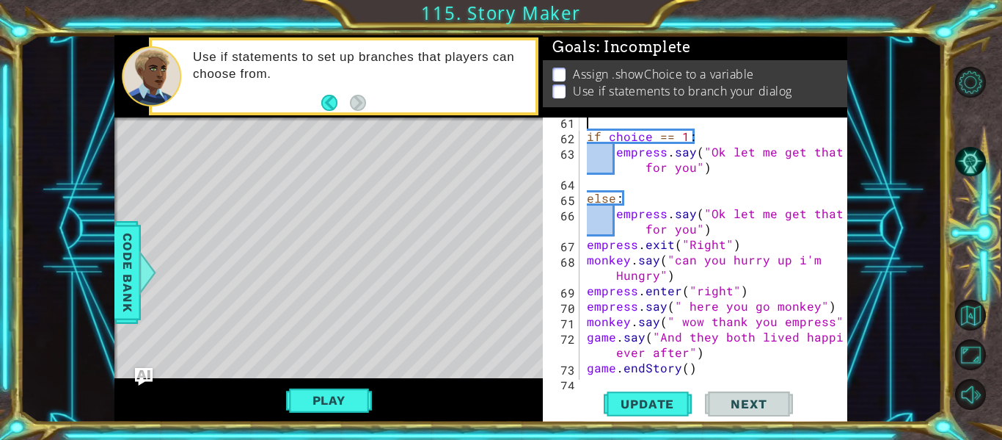
scroll to position [1206, 0]
click at [737, 244] on div "if choice == 1 : empress . say ( "Ok let me get that for you" ) else : empress …" at bounding box center [718, 259] width 268 height 293
type textarea "empress.exit("Right")"
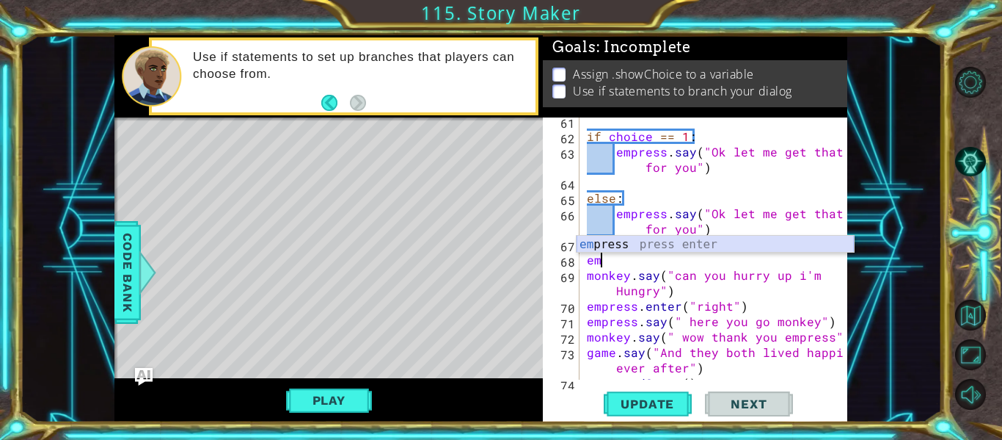
click at [724, 238] on div "em press press enter" at bounding box center [715, 262] width 277 height 53
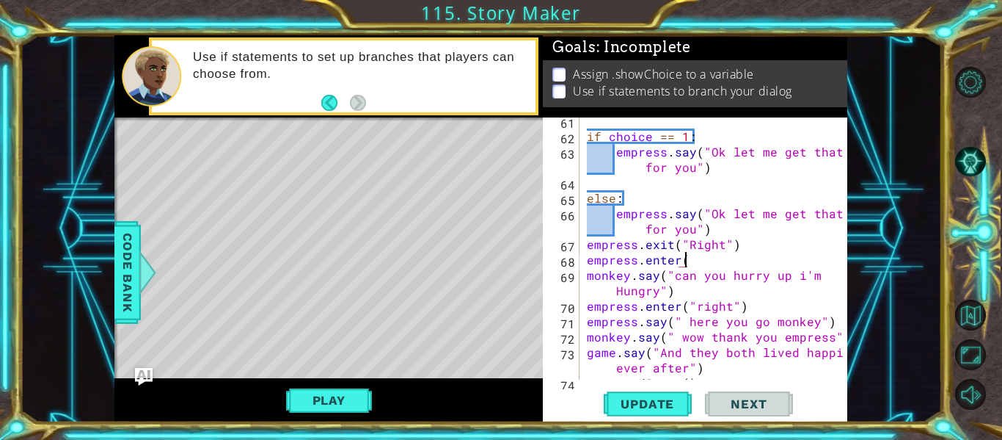
scroll to position [0, 6]
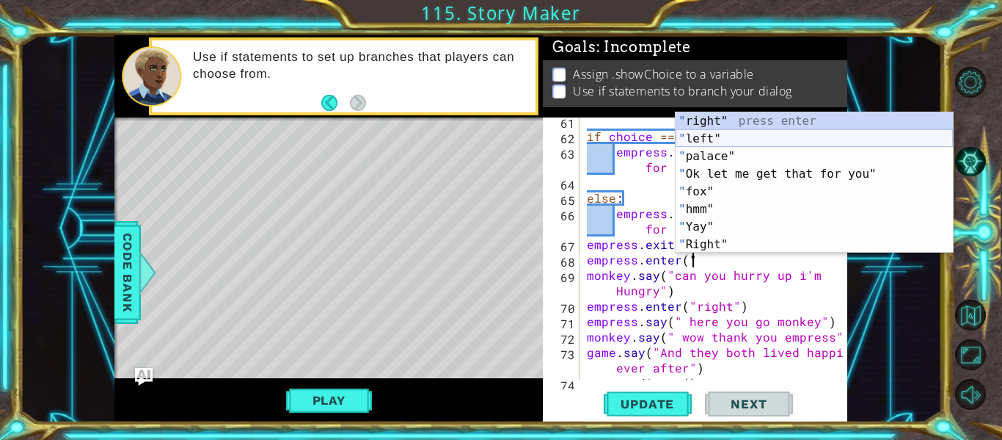
click at [709, 135] on div "" right" press enter " left" press enter " palace" press enter " Ok let me get …" at bounding box center [814, 200] width 277 height 176
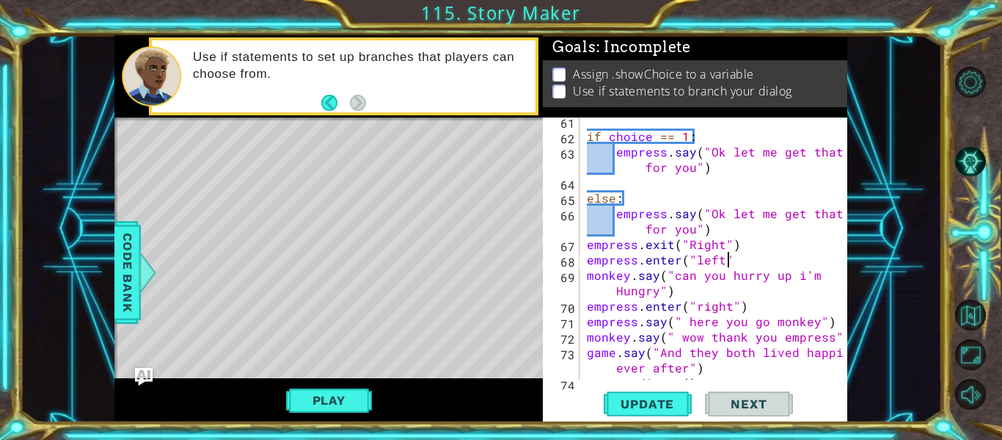
type textarea "empress.enter("left")"
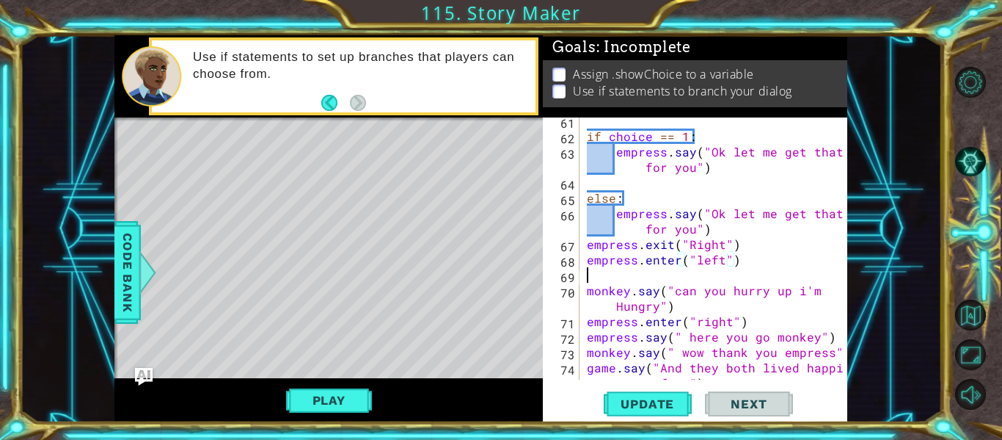
scroll to position [0, 0]
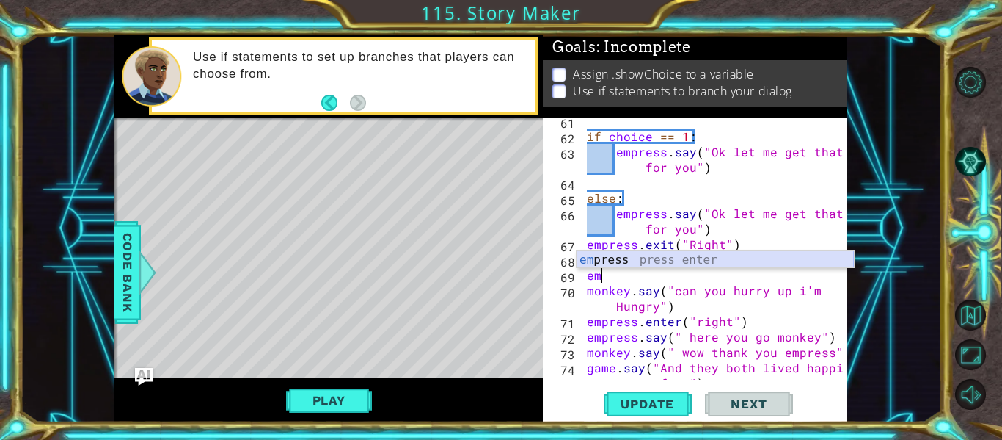
click at [755, 258] on div "em press press enter" at bounding box center [715, 277] width 277 height 53
type textarea "e"
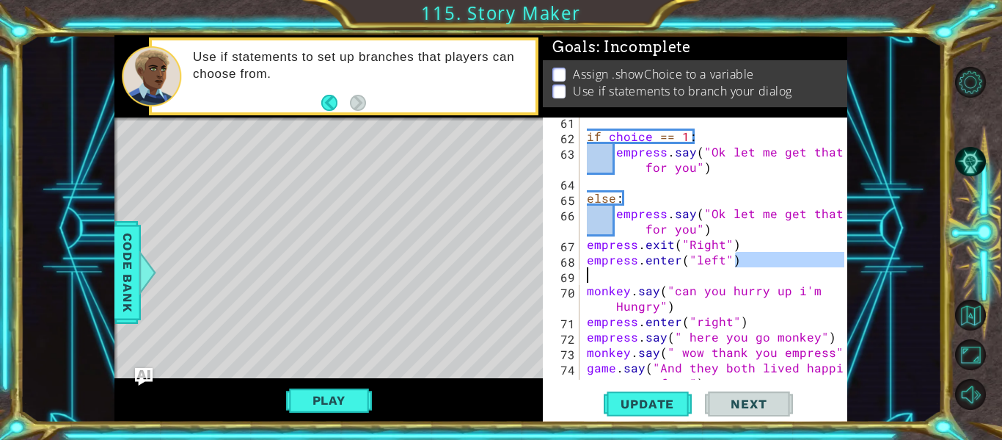
drag, startPoint x: 754, startPoint y: 252, endPoint x: 580, endPoint y: 271, distance: 174.2
click at [580, 271] on div "61 62 63 64 65 66 67 68 69 70 71 72 73 74 75 if choice == 1 : empress . say ( "…" at bounding box center [694, 248] width 302 height 262
type textarea "empress.enter("left")"
click at [580, 271] on div "empress.enter("left") 61 62 63 64 65 66 67 68 69 70 71 72 73 74 75 if choice ==…" at bounding box center [694, 248] width 302 height 262
drag, startPoint x: 585, startPoint y: 262, endPoint x: 749, endPoint y: 260, distance: 164.4
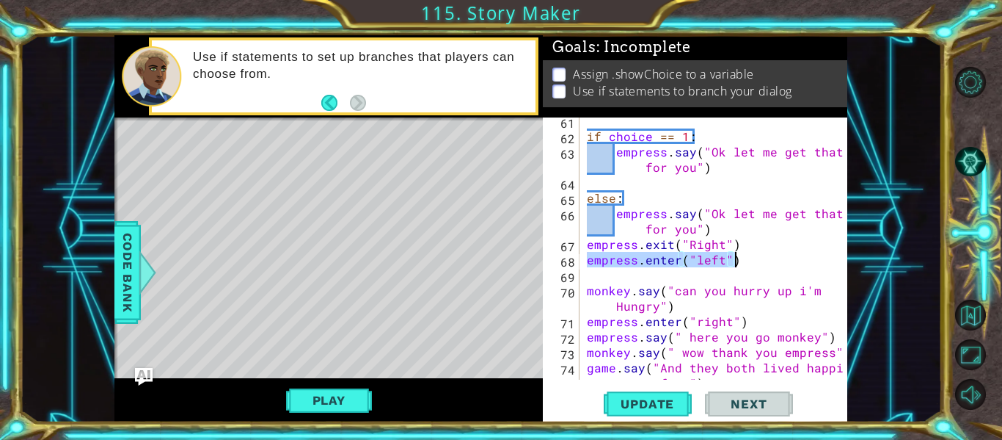
click at [749, 260] on div "if choice == 1 : empress . say ( "Ok let me get that for you" ) else : empress …" at bounding box center [718, 267] width 268 height 308
type textarea "empress.enter("left")"
type textarea "empress.exit("Right")"
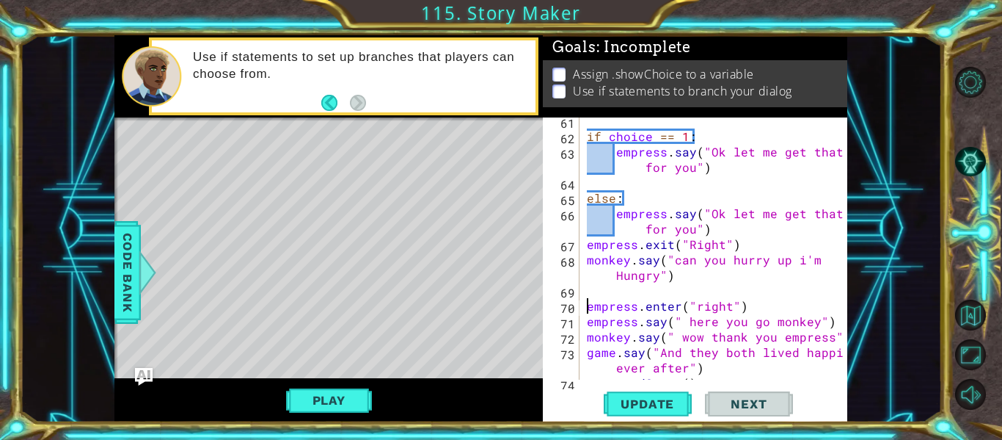
paste textarea "empress.enter("left")"
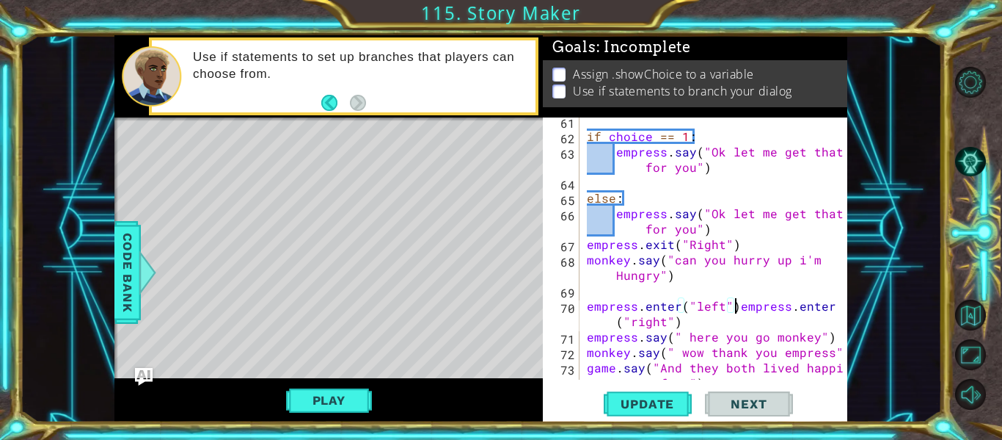
scroll to position [0, 10]
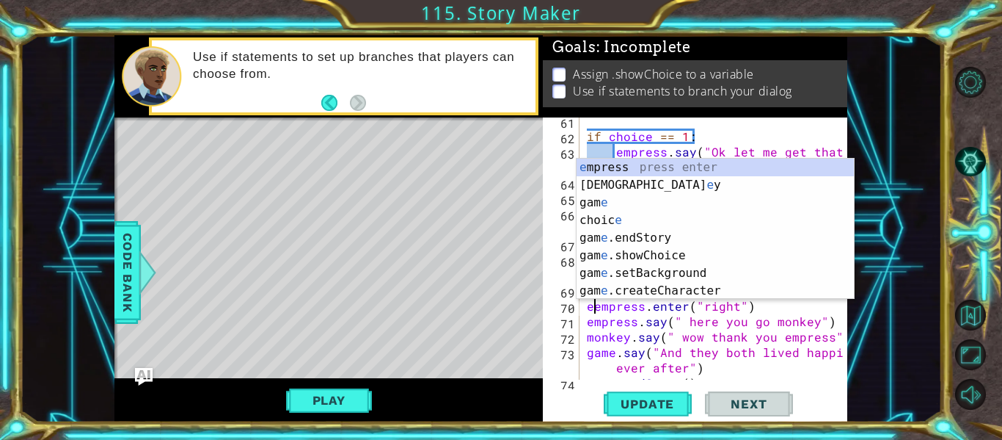
type textarea "empress.enter("right")"
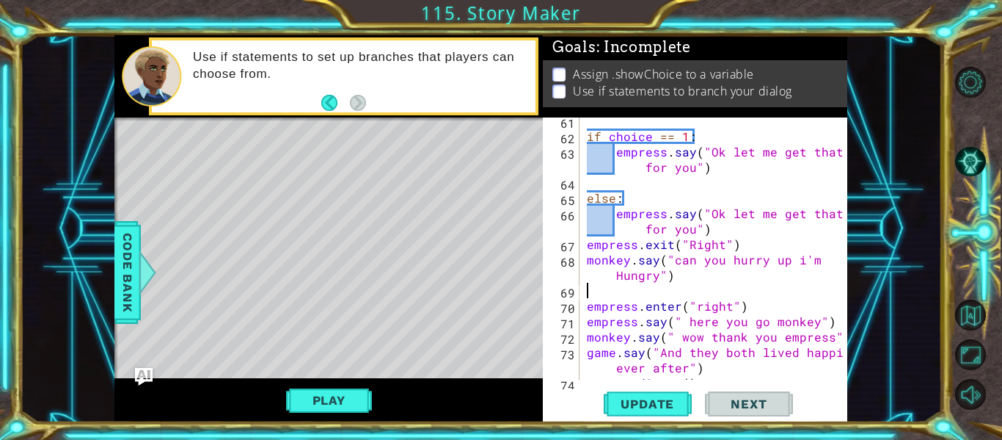
scroll to position [0, 0]
paste textarea "empress.enter("left")"
type textarea "empress.enter("left")"
drag, startPoint x: 741, startPoint y: 288, endPoint x: 587, endPoint y: 294, distance: 154.2
click at [587, 294] on div "if choice == 1 : empress . say ( "Ok let me get that for you" ) else : empress …" at bounding box center [718, 259] width 268 height 293
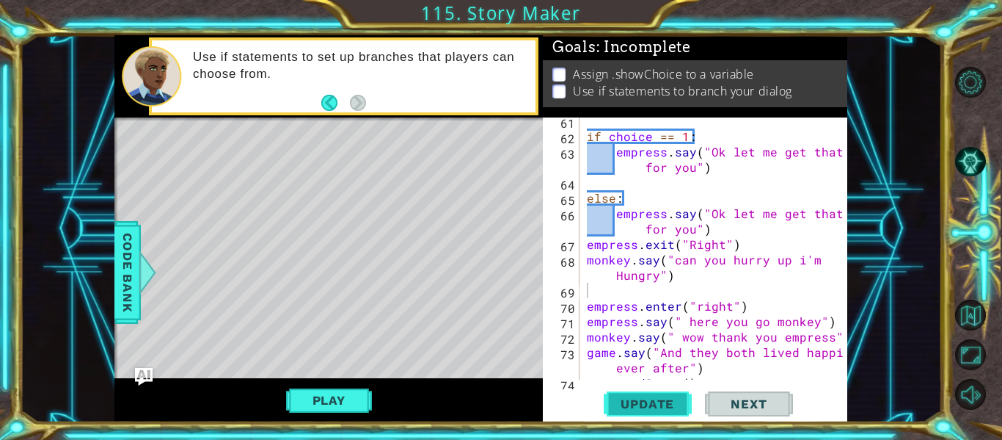
click at [673, 400] on span "Update" at bounding box center [647, 403] width 83 height 15
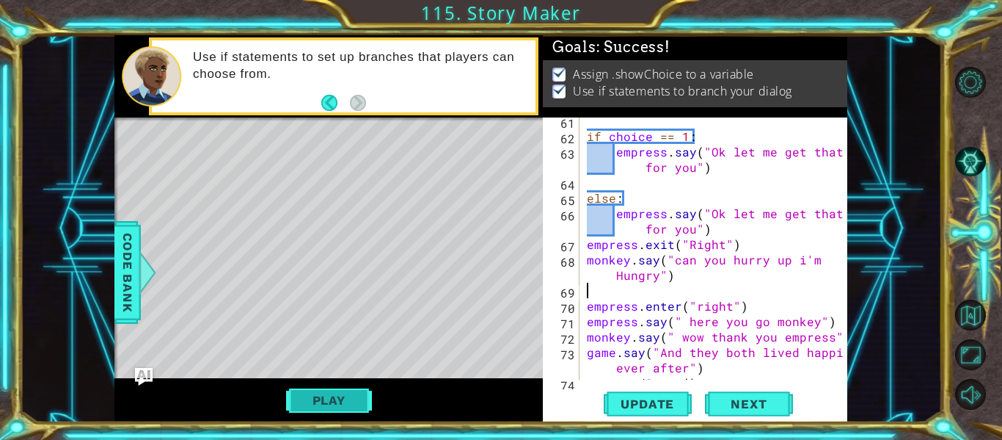
click at [316, 393] on button "Play" at bounding box center [329, 400] width 86 height 28
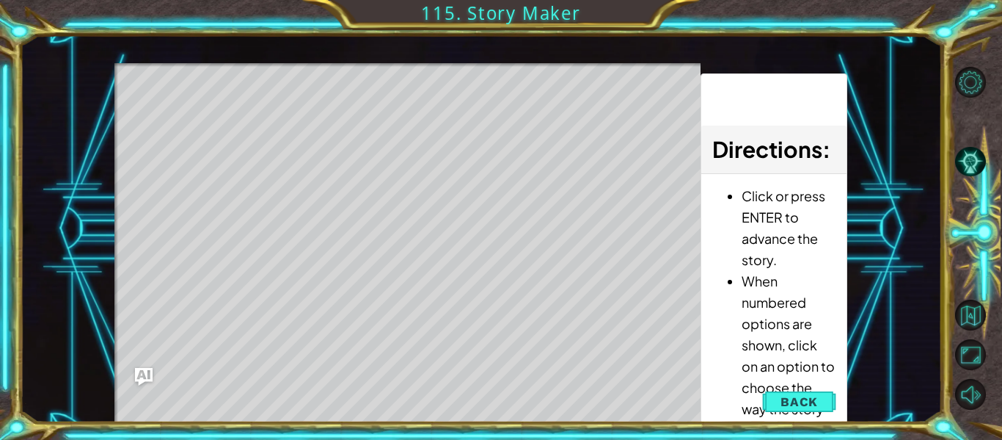
click at [330, 131] on div "Level Map" at bounding box center [453, 279] width 678 height 432
click at [381, 127] on div "Level Map" at bounding box center [453, 279] width 678 height 432
click at [382, 205] on div "Level Map" at bounding box center [453, 279] width 678 height 432
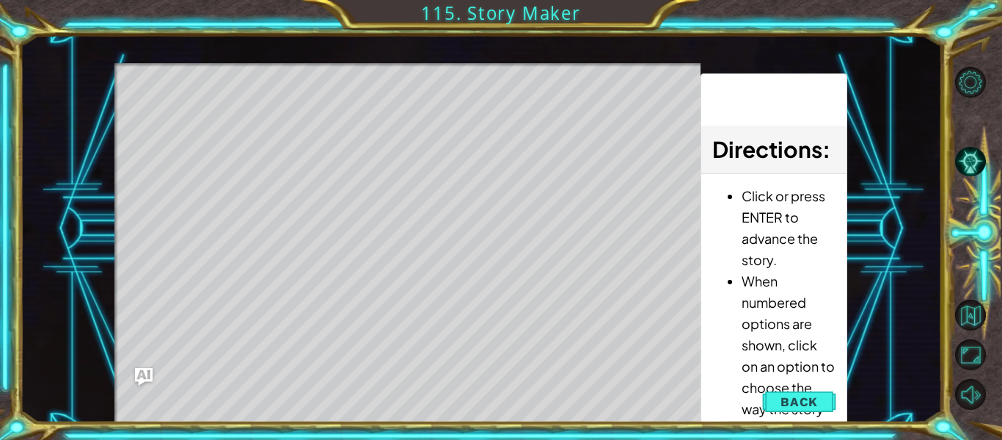
click at [382, 205] on div "Level Map" at bounding box center [453, 279] width 678 height 432
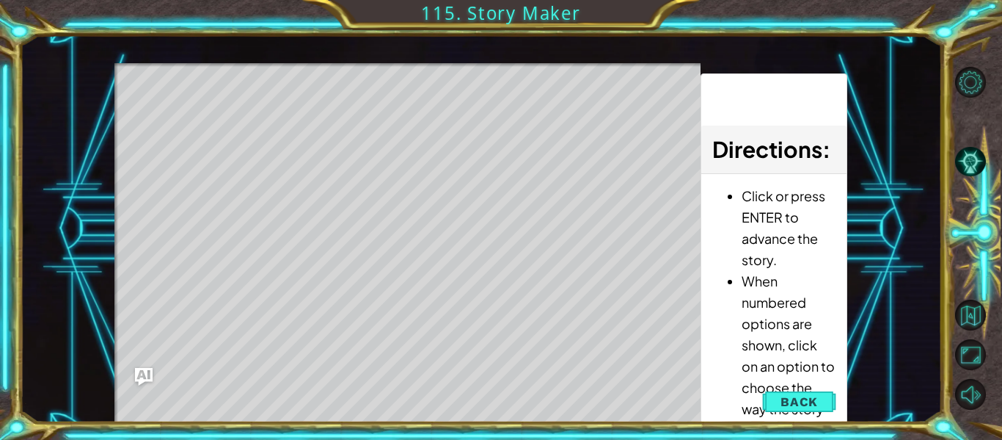
click at [382, 205] on div "Level Map" at bounding box center [453, 279] width 678 height 432
click at [383, 205] on div "Level Map" at bounding box center [453, 279] width 678 height 432
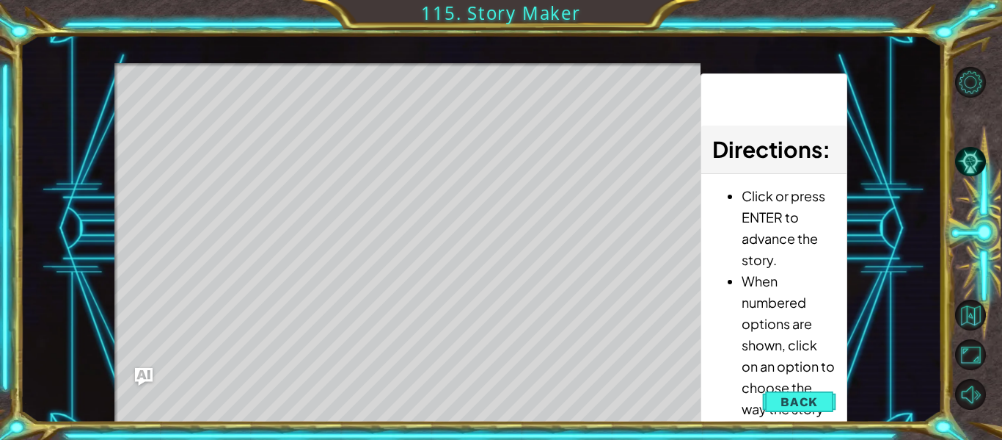
click at [393, 139] on div "Level Map" at bounding box center [453, 279] width 678 height 432
click at [372, 125] on div "Level Map" at bounding box center [453, 279] width 678 height 432
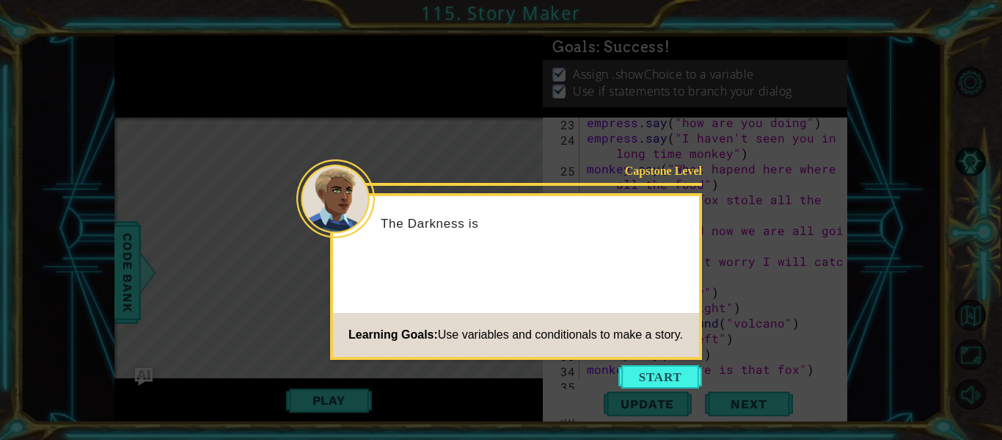
scroll to position [1248, 0]
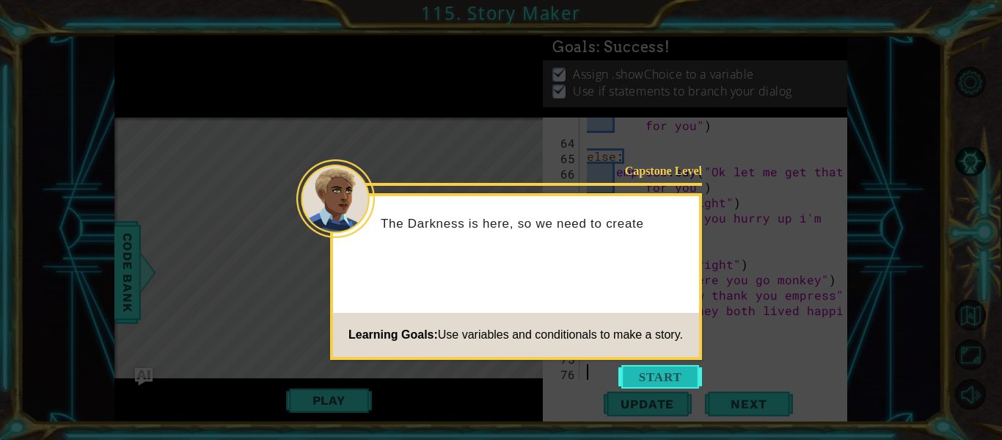
click at [658, 373] on button "Start" at bounding box center [661, 376] width 84 height 23
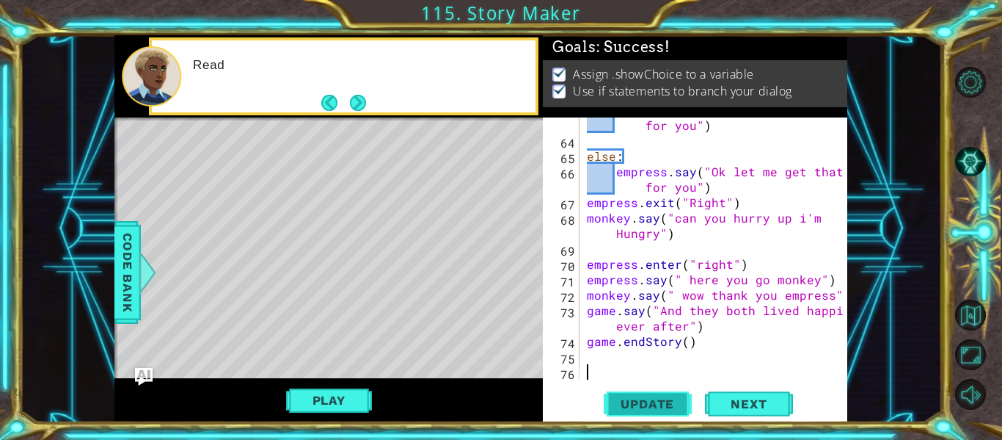
click at [657, 398] on span "Update" at bounding box center [647, 403] width 83 height 15
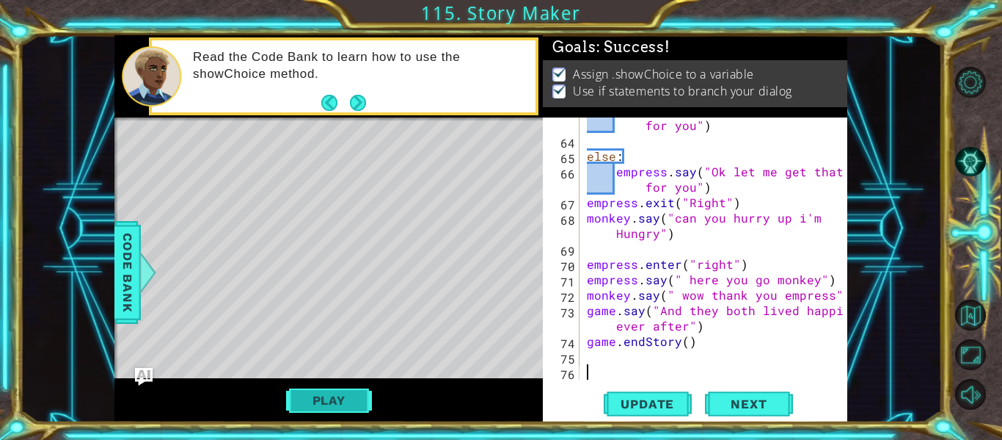
click at [328, 400] on button "Play" at bounding box center [329, 400] width 86 height 28
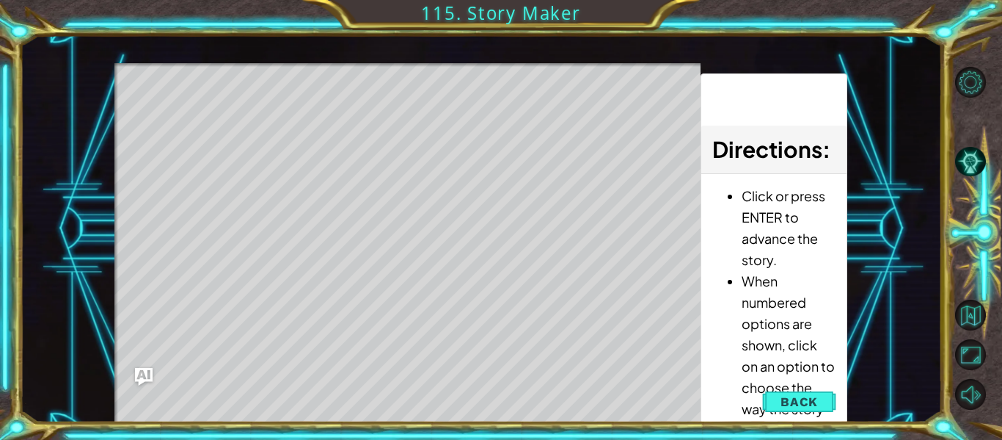
click at [385, 131] on div "Level Map" at bounding box center [453, 279] width 678 height 432
click at [380, 202] on div "Level Map" at bounding box center [453, 279] width 678 height 432
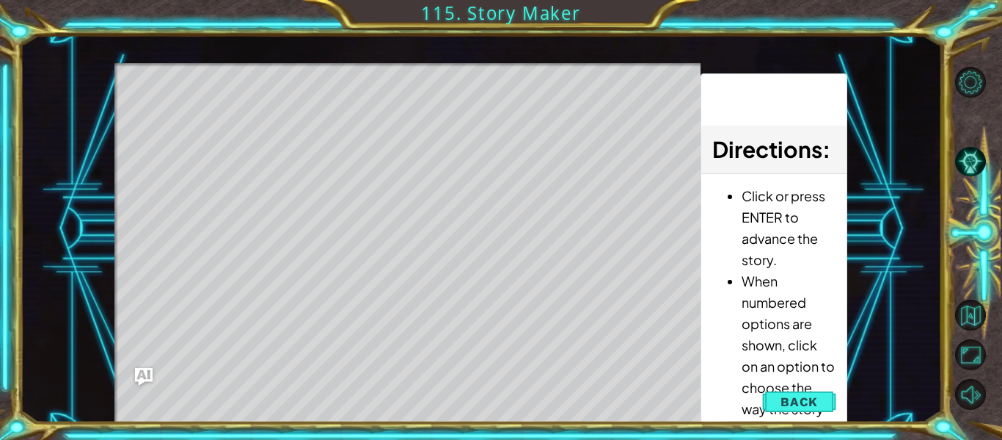
click at [380, 202] on div "Level Map" at bounding box center [453, 279] width 678 height 432
click at [801, 389] on button "Back" at bounding box center [799, 401] width 74 height 29
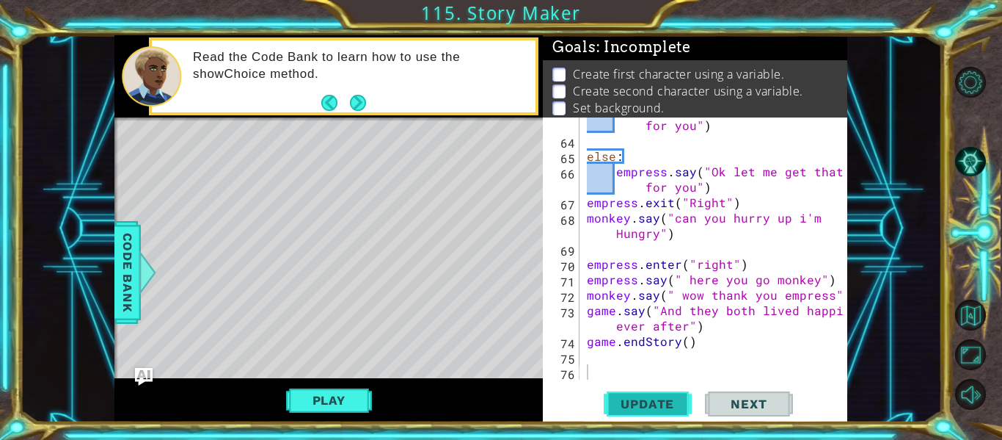
click at [674, 406] on span "Update" at bounding box center [647, 403] width 83 height 15
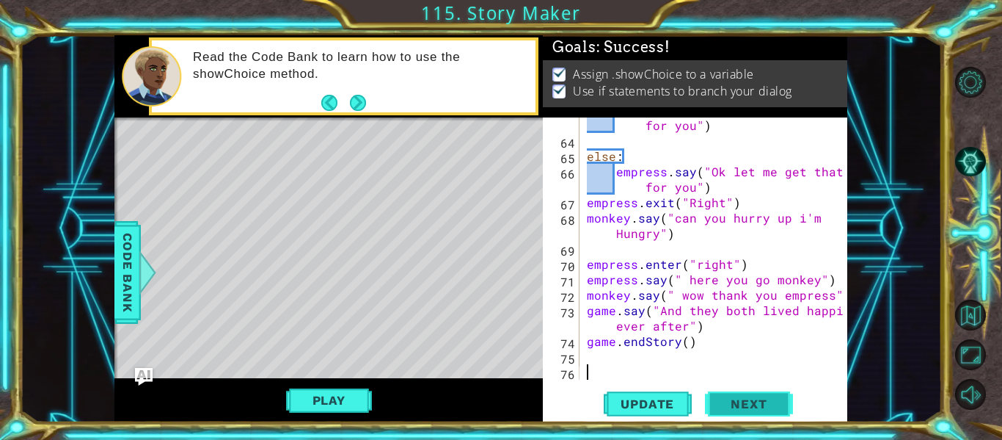
click at [750, 415] on button "Next" at bounding box center [749, 407] width 88 height 30
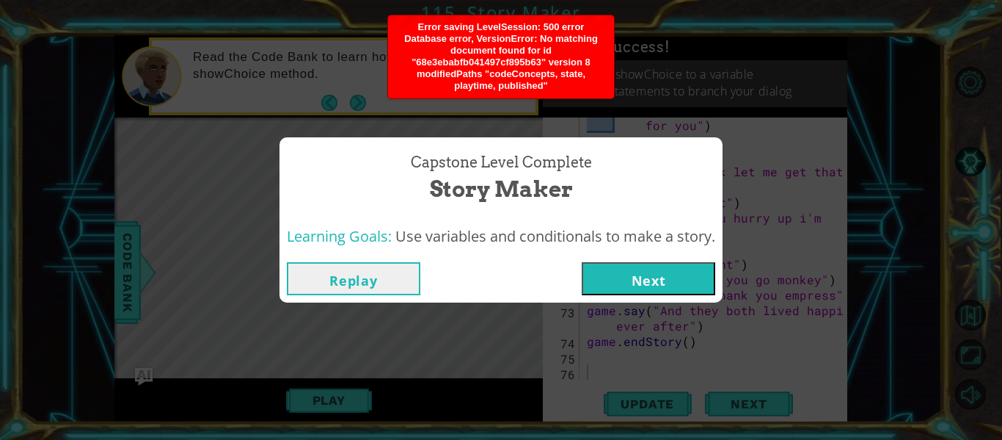
click at [362, 277] on button "Replay" at bounding box center [354, 278] width 134 height 33
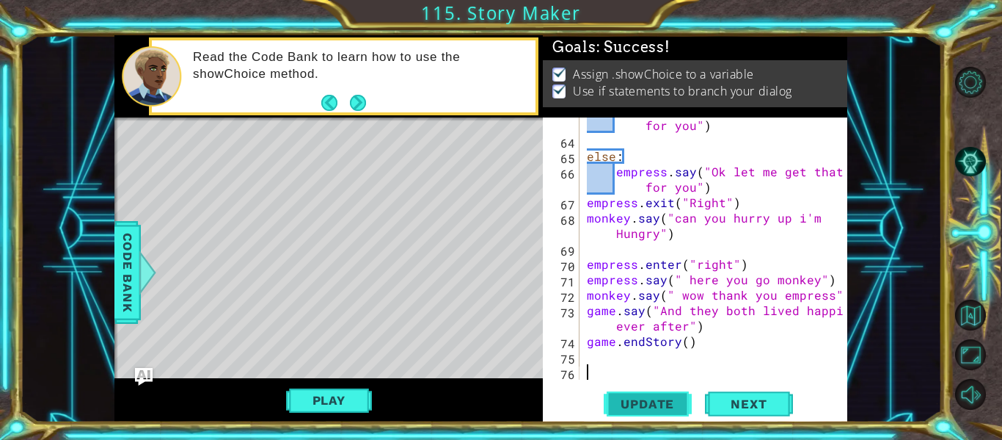
click at [657, 401] on span "Update" at bounding box center [647, 403] width 83 height 15
